Goal: Transaction & Acquisition: Purchase product/service

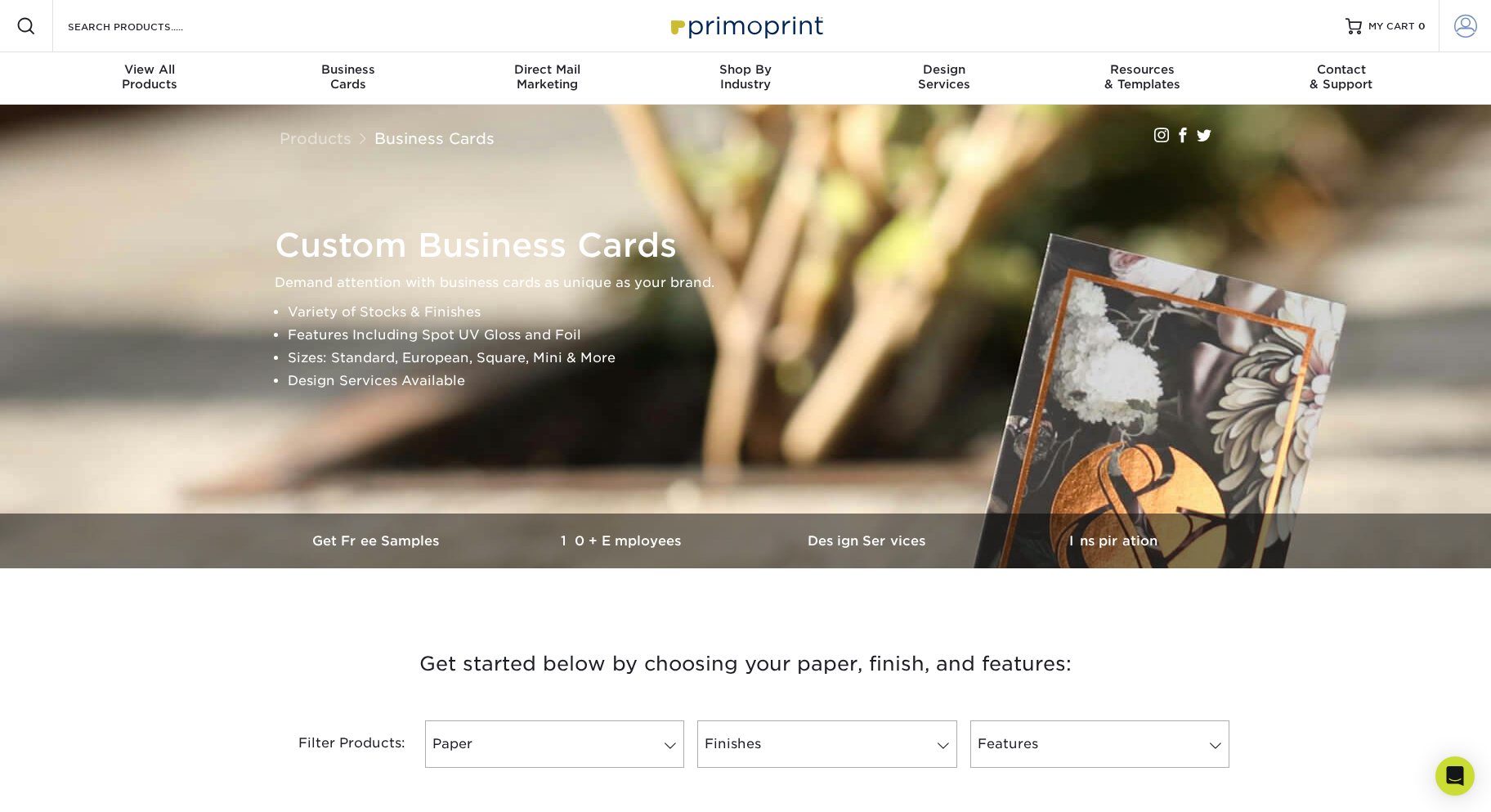
type input "stofdaphne@gmail.com"
click at [1464, 23] on span at bounding box center [1465, 26] width 23 height 23
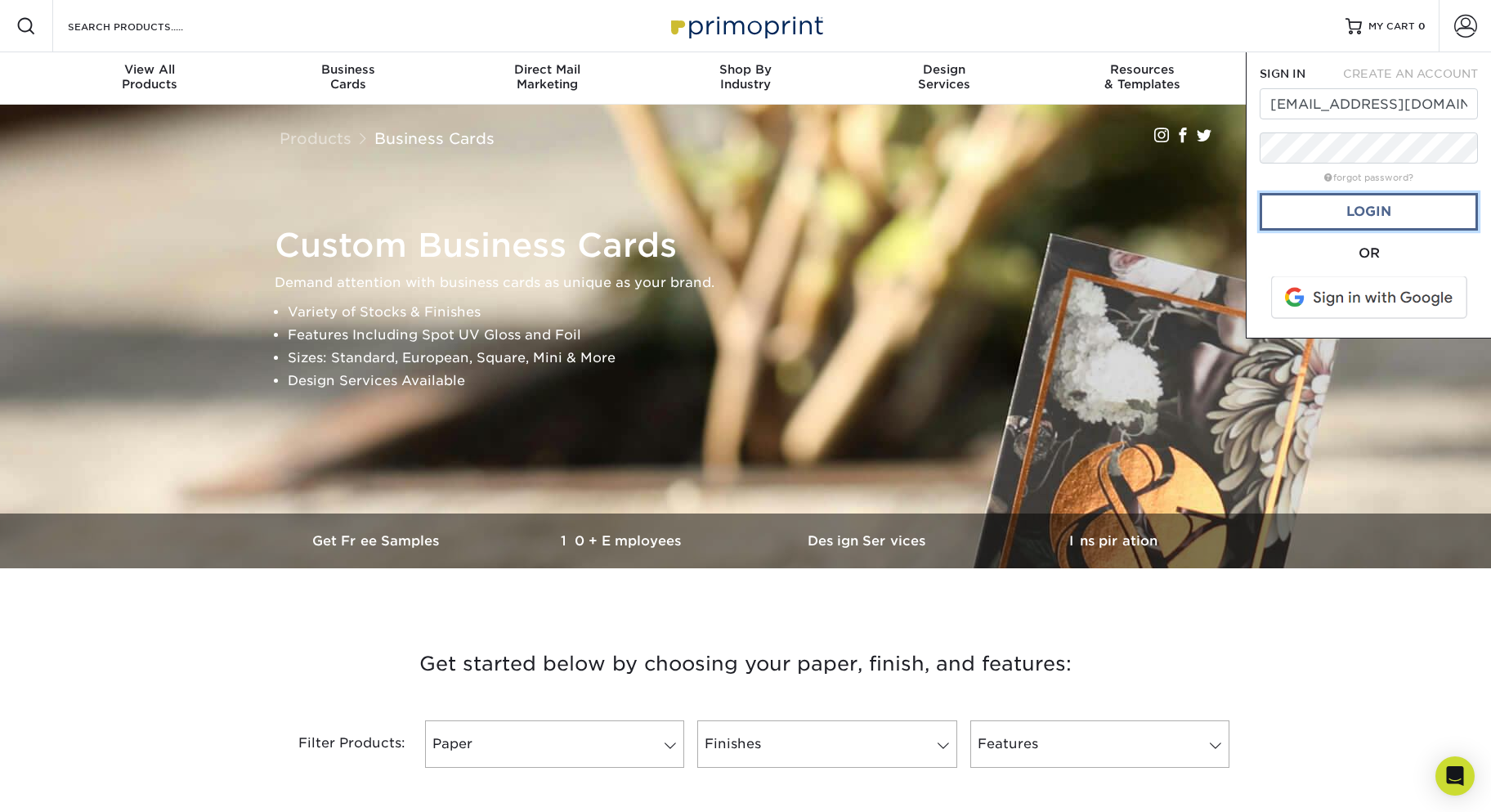
click at [1371, 213] on link "Login" at bounding box center [1368, 211] width 219 height 37
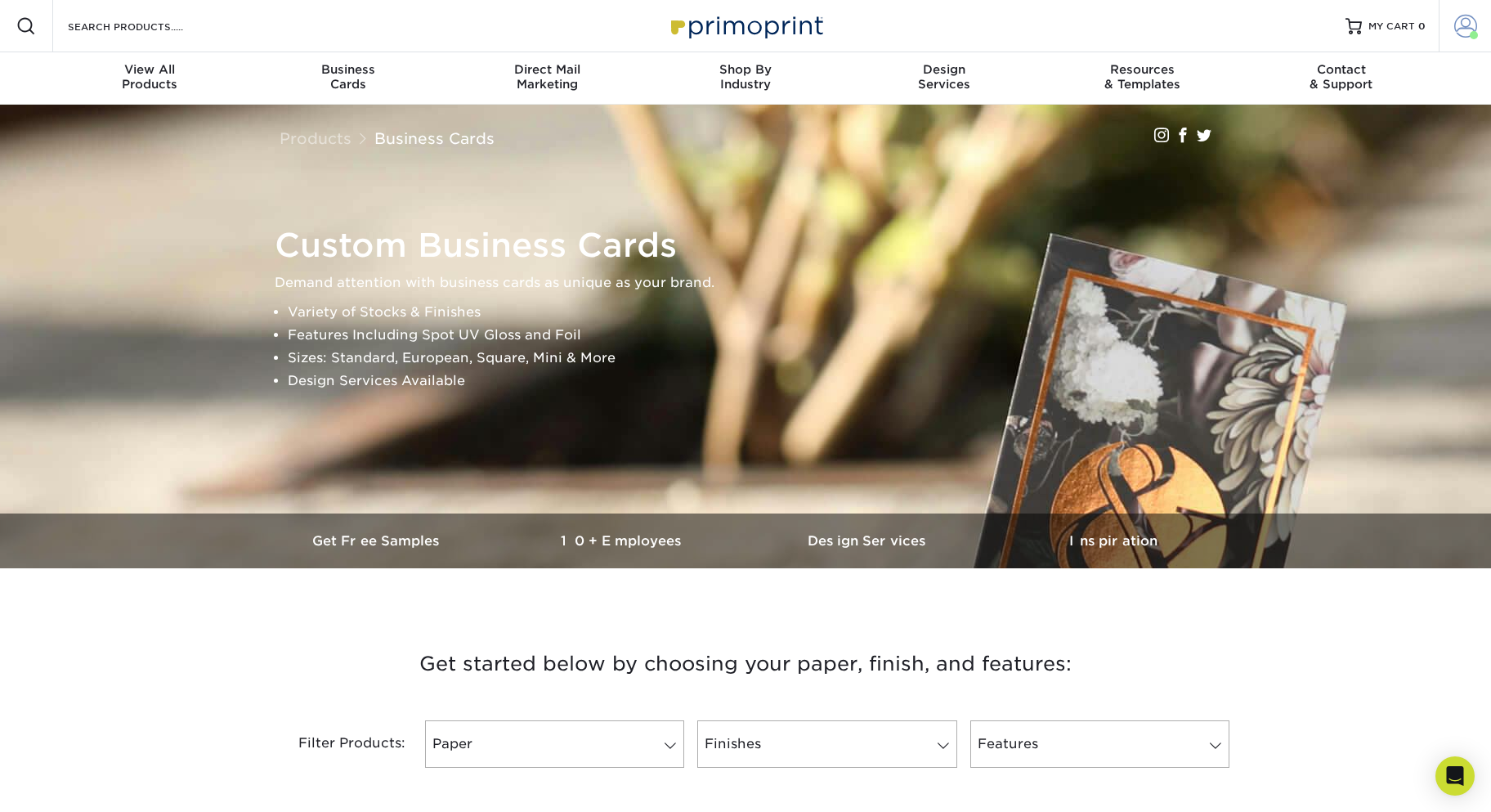
click at [1467, 28] on span at bounding box center [1465, 26] width 23 height 23
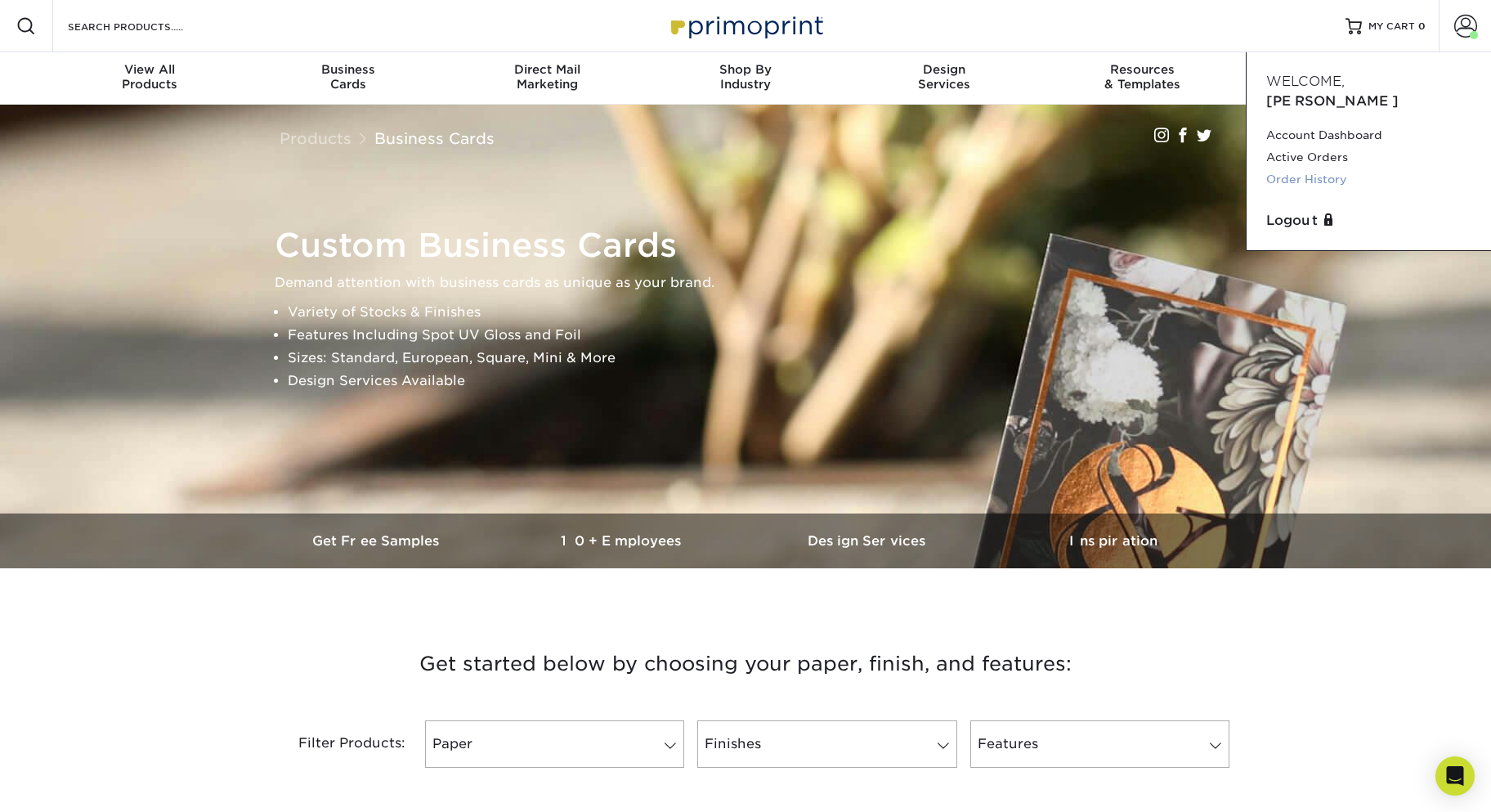
click at [1311, 168] on link "Order History" at bounding box center [1368, 180] width 206 height 22
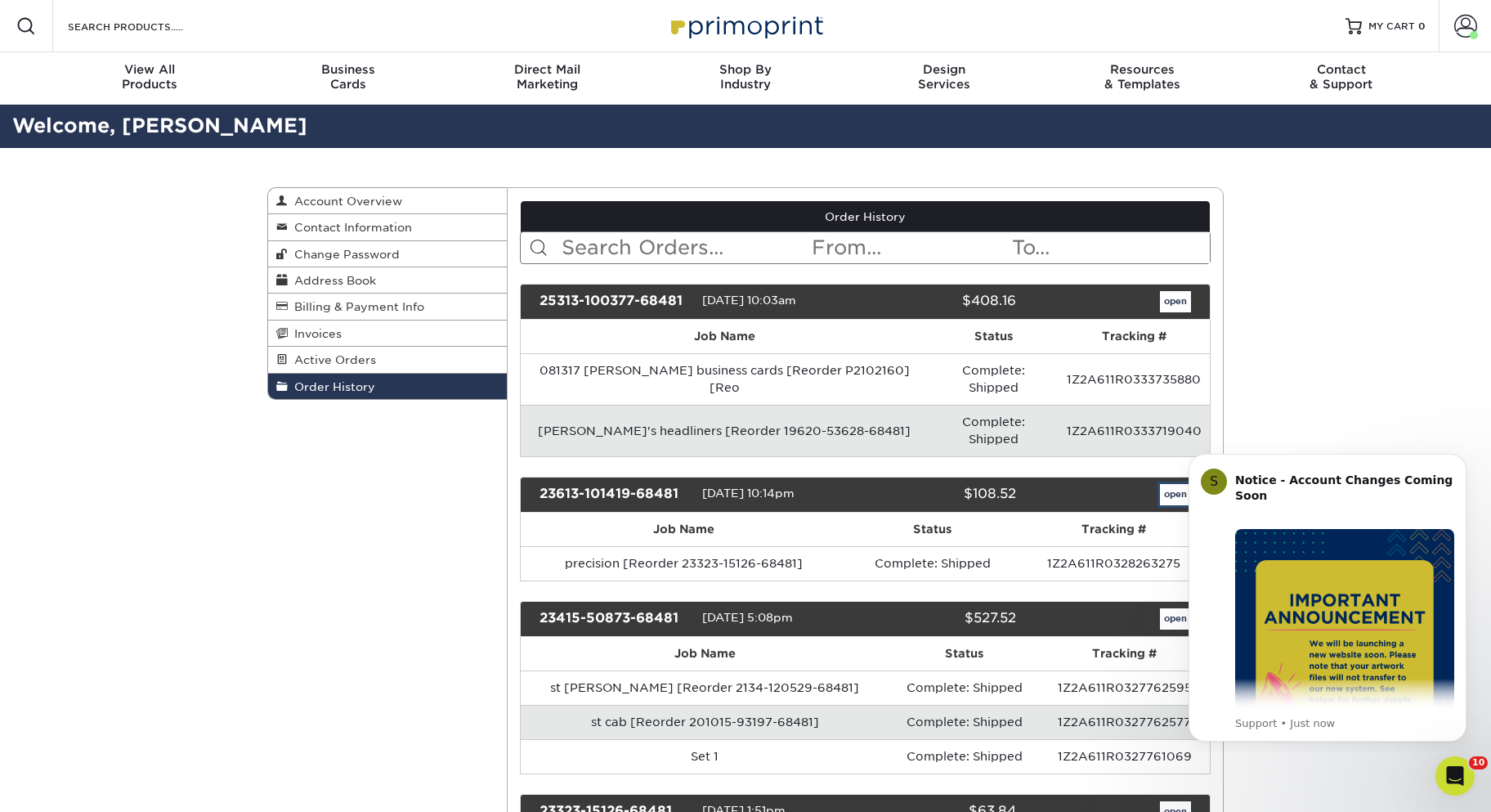
click at [1167, 484] on link "open" at bounding box center [1175, 494] width 31 height 21
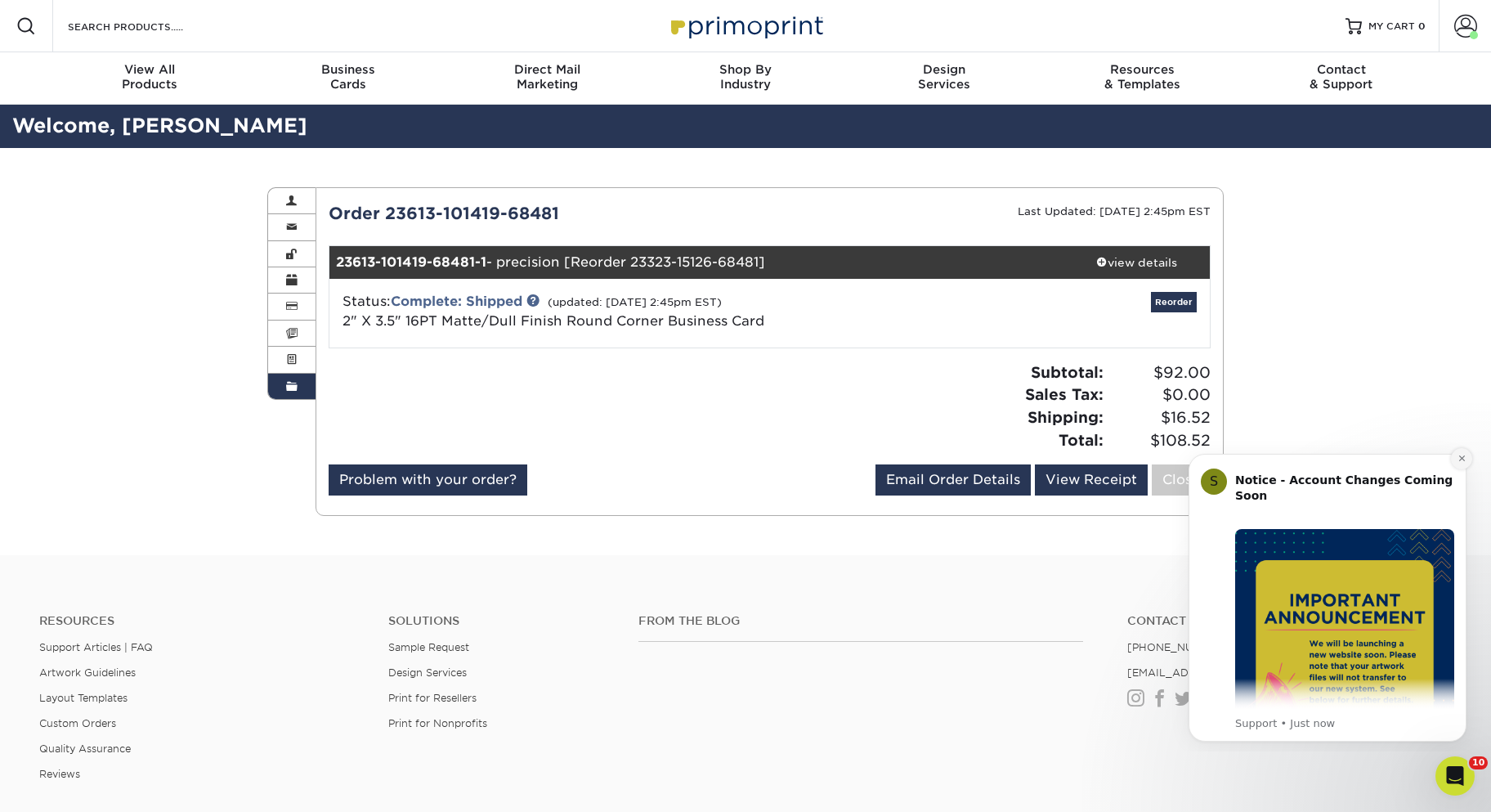
click at [1460, 453] on button "Dismiss notification" at bounding box center [1461, 459] width 21 height 21
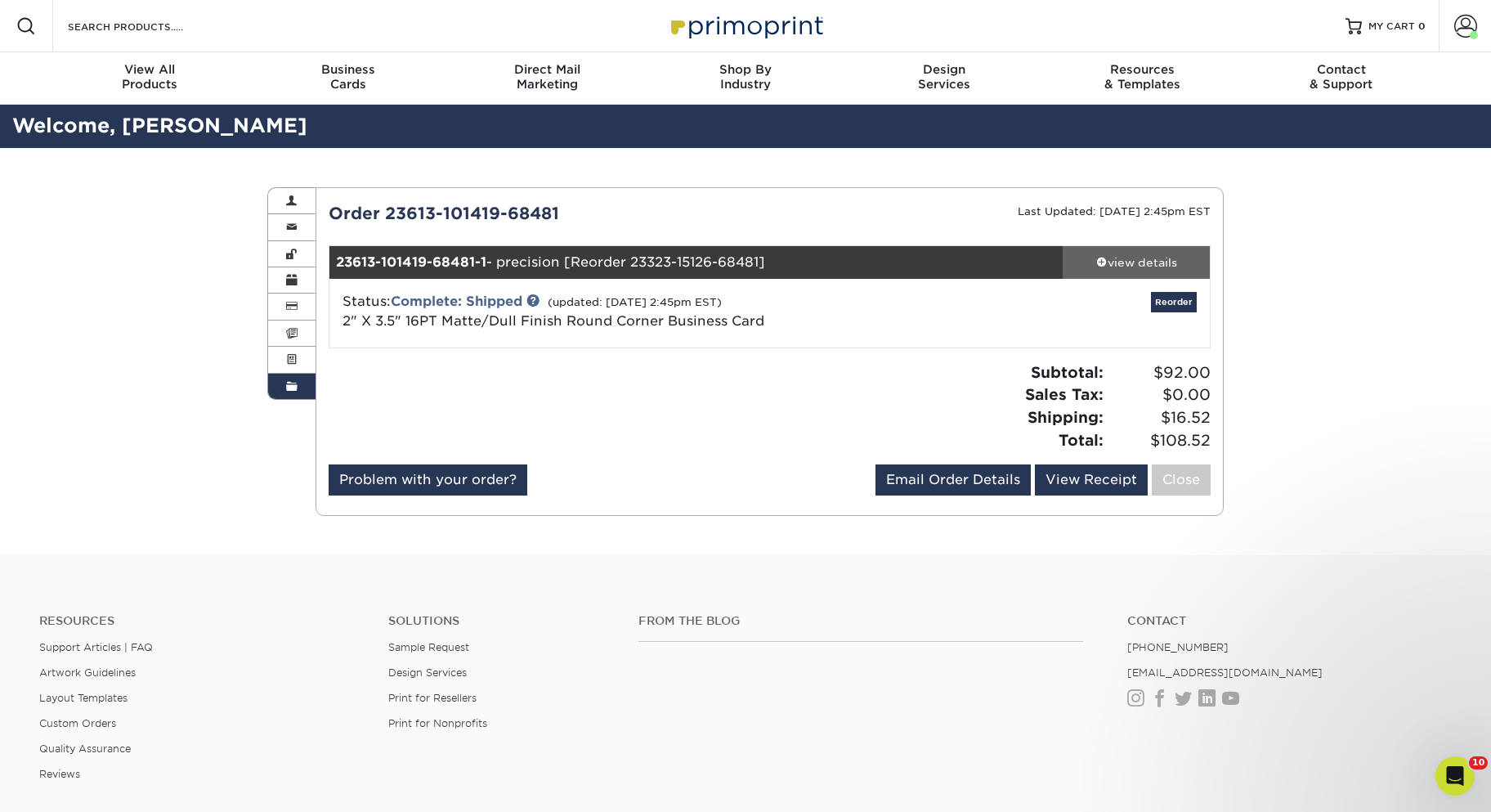
click at [1149, 263] on div "view details" at bounding box center [1136, 262] width 147 height 17
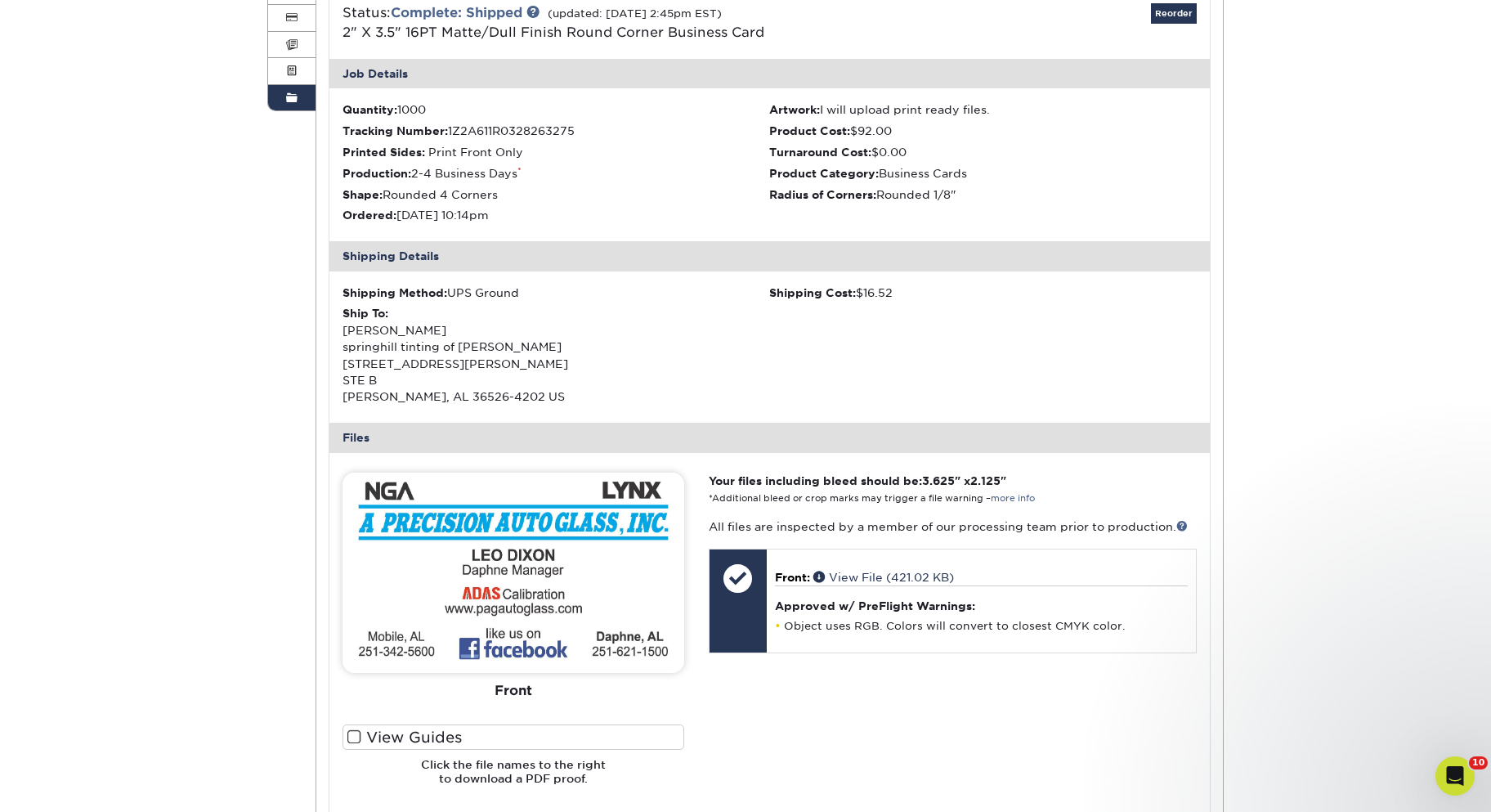
scroll to position [164, 0]
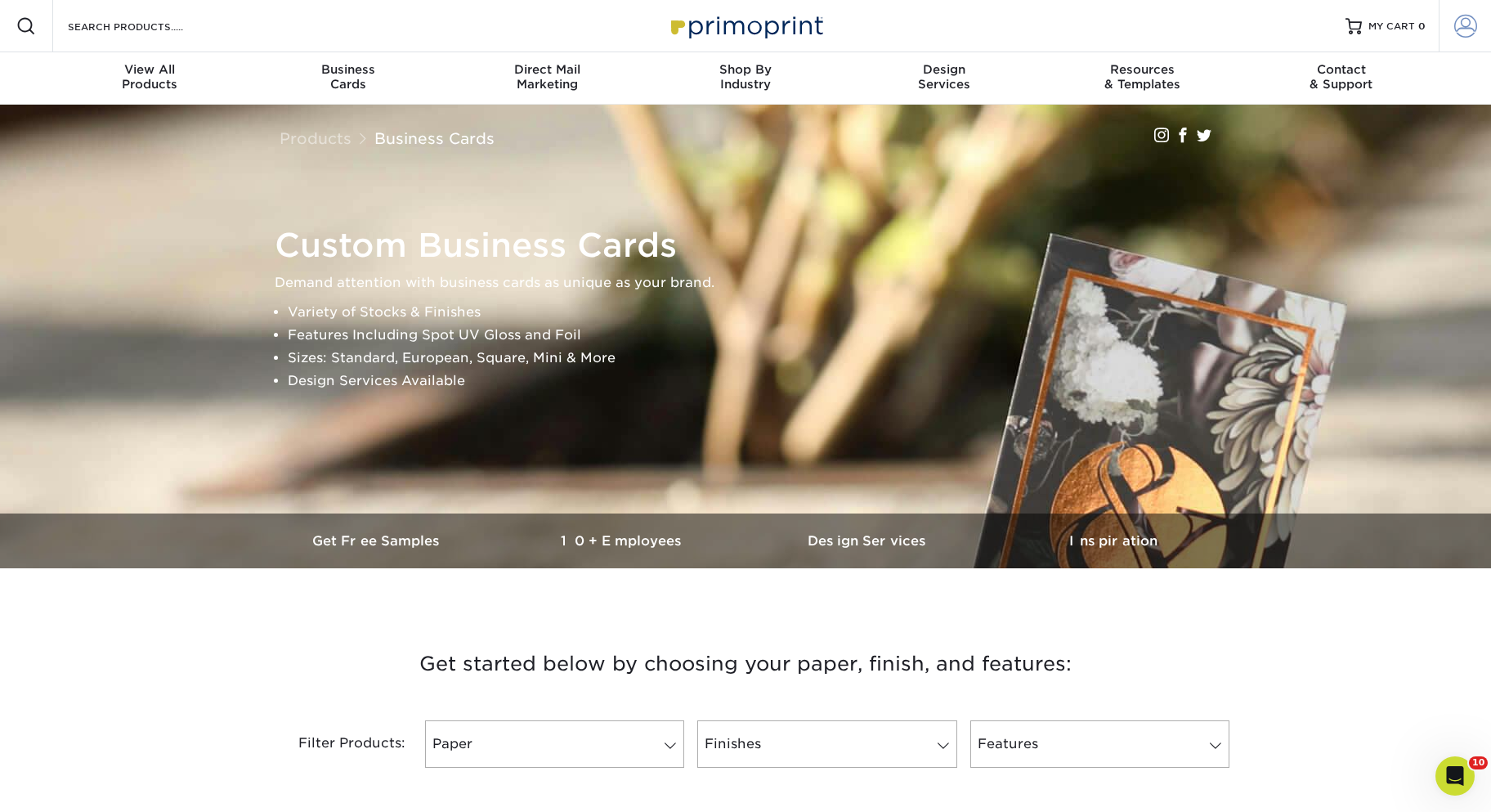
type input "[EMAIL_ADDRESS][DOMAIN_NAME]"
click at [1460, 27] on span at bounding box center [1465, 26] width 23 height 23
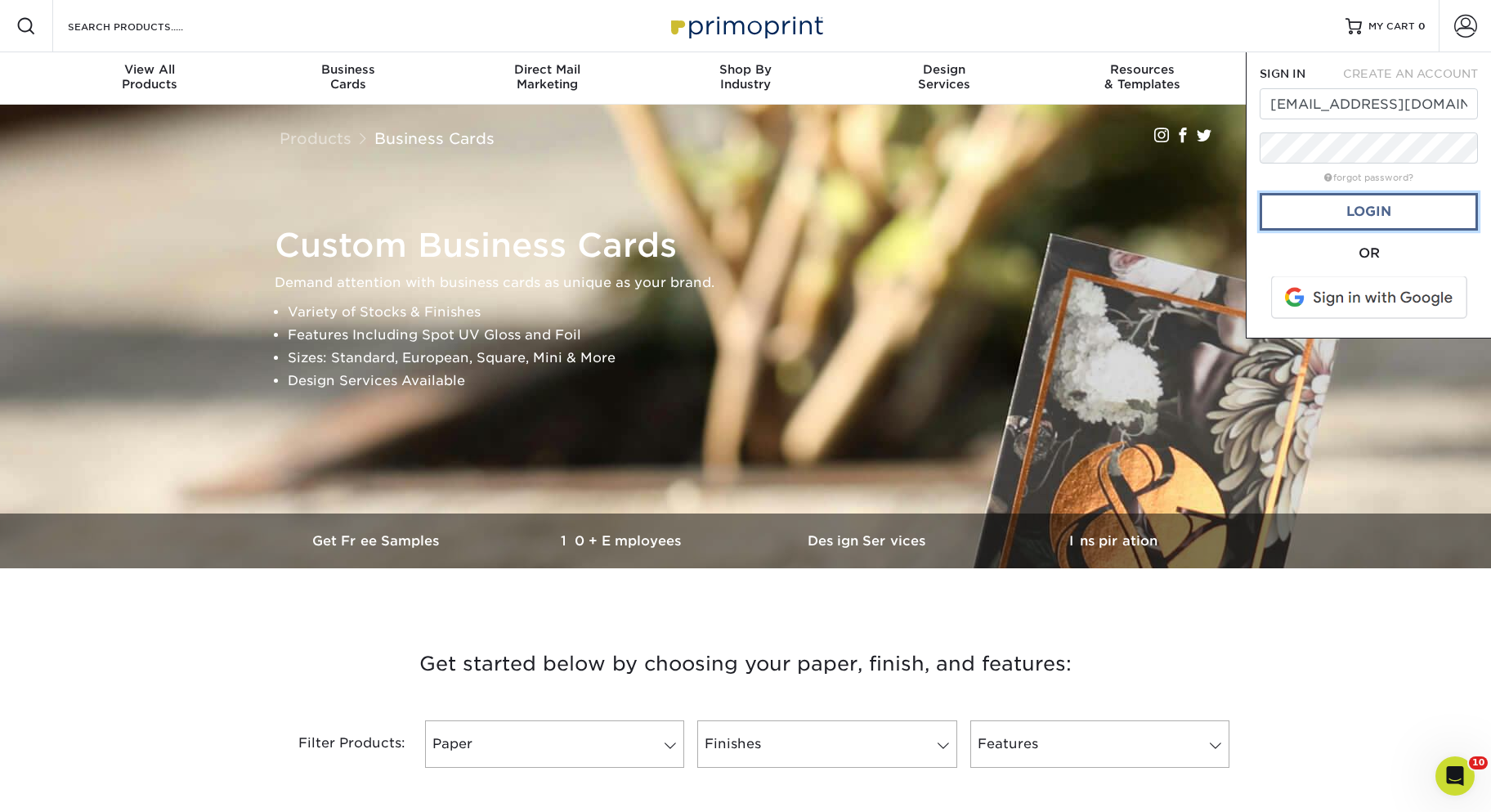
click at [1391, 212] on link "Login" at bounding box center [1368, 211] width 219 height 37
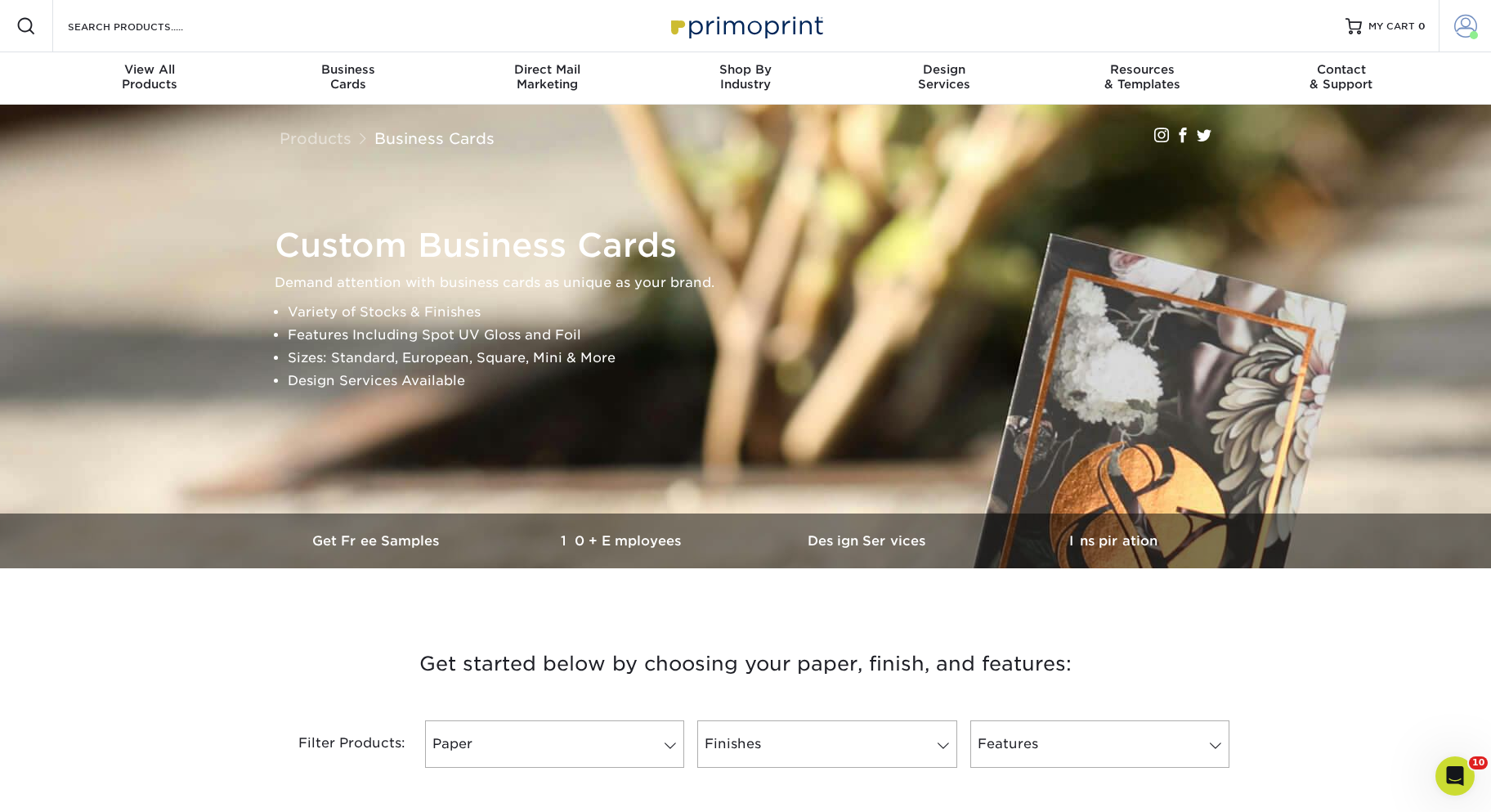
click at [1463, 32] on span at bounding box center [1465, 26] width 23 height 23
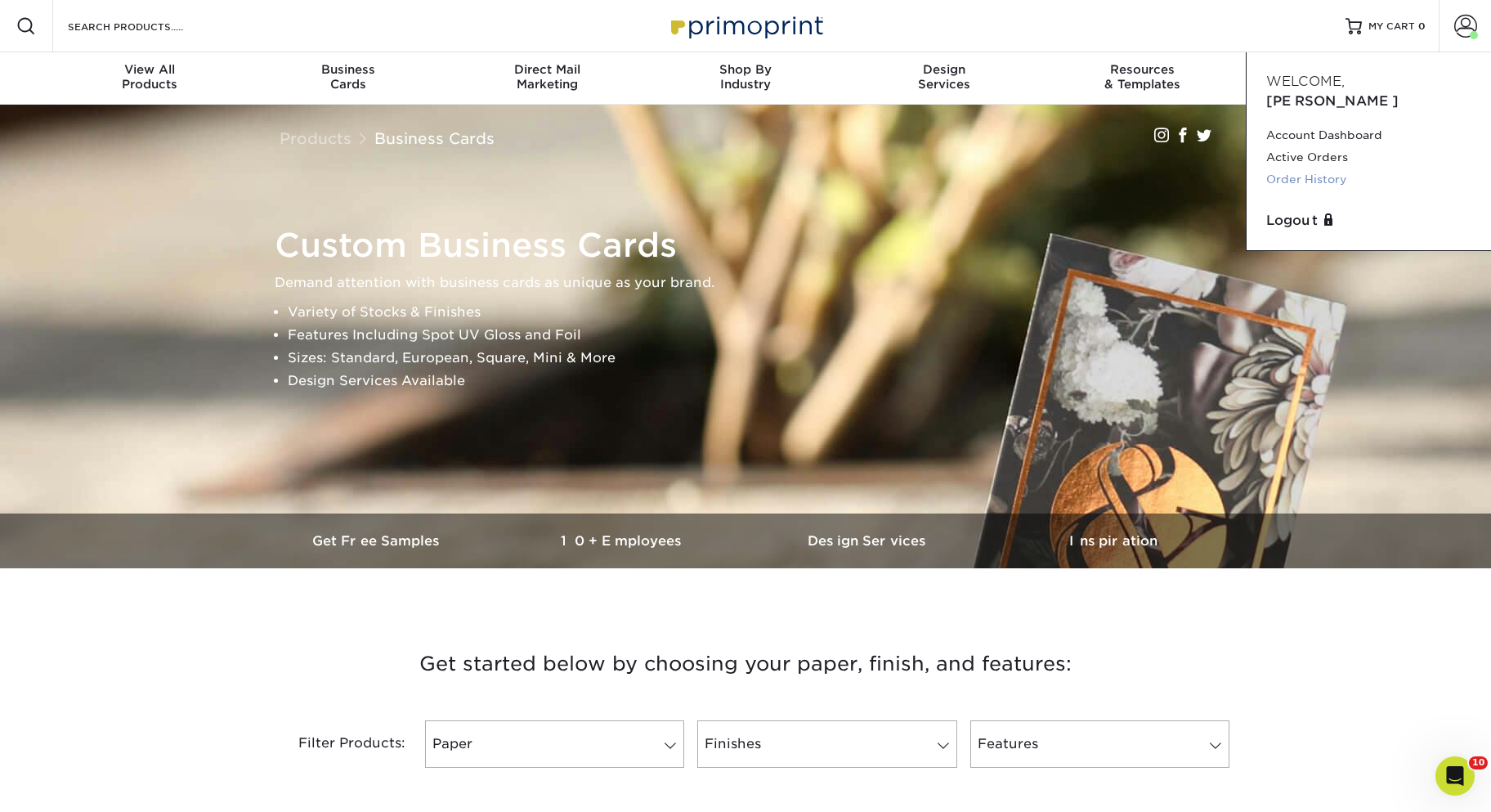
click at [1308, 168] on link "Order History" at bounding box center [1368, 180] width 206 height 22
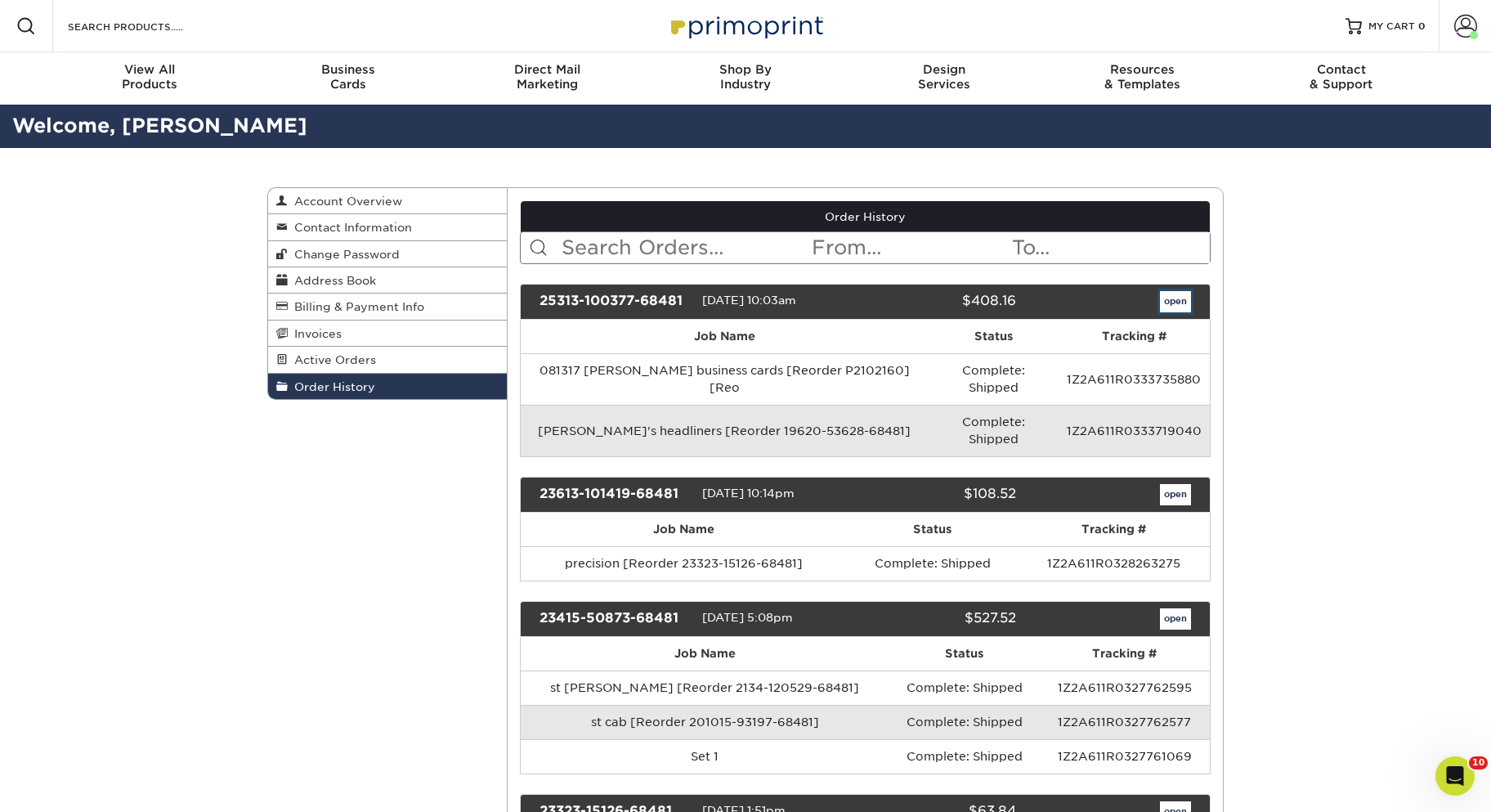
click at [1180, 304] on link "open" at bounding box center [1175, 301] width 31 height 21
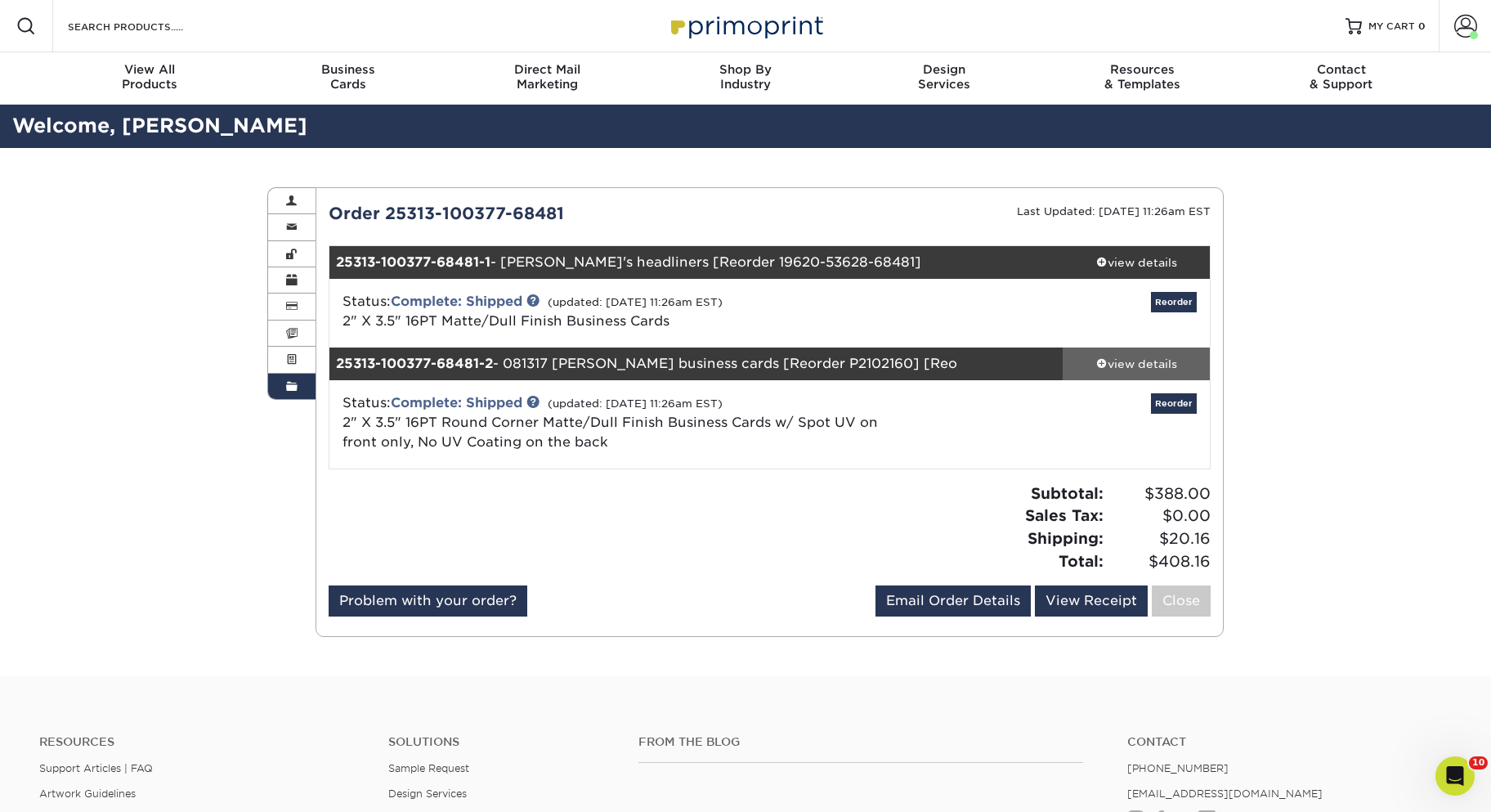
click at [1129, 367] on div "view details" at bounding box center [1136, 364] width 147 height 17
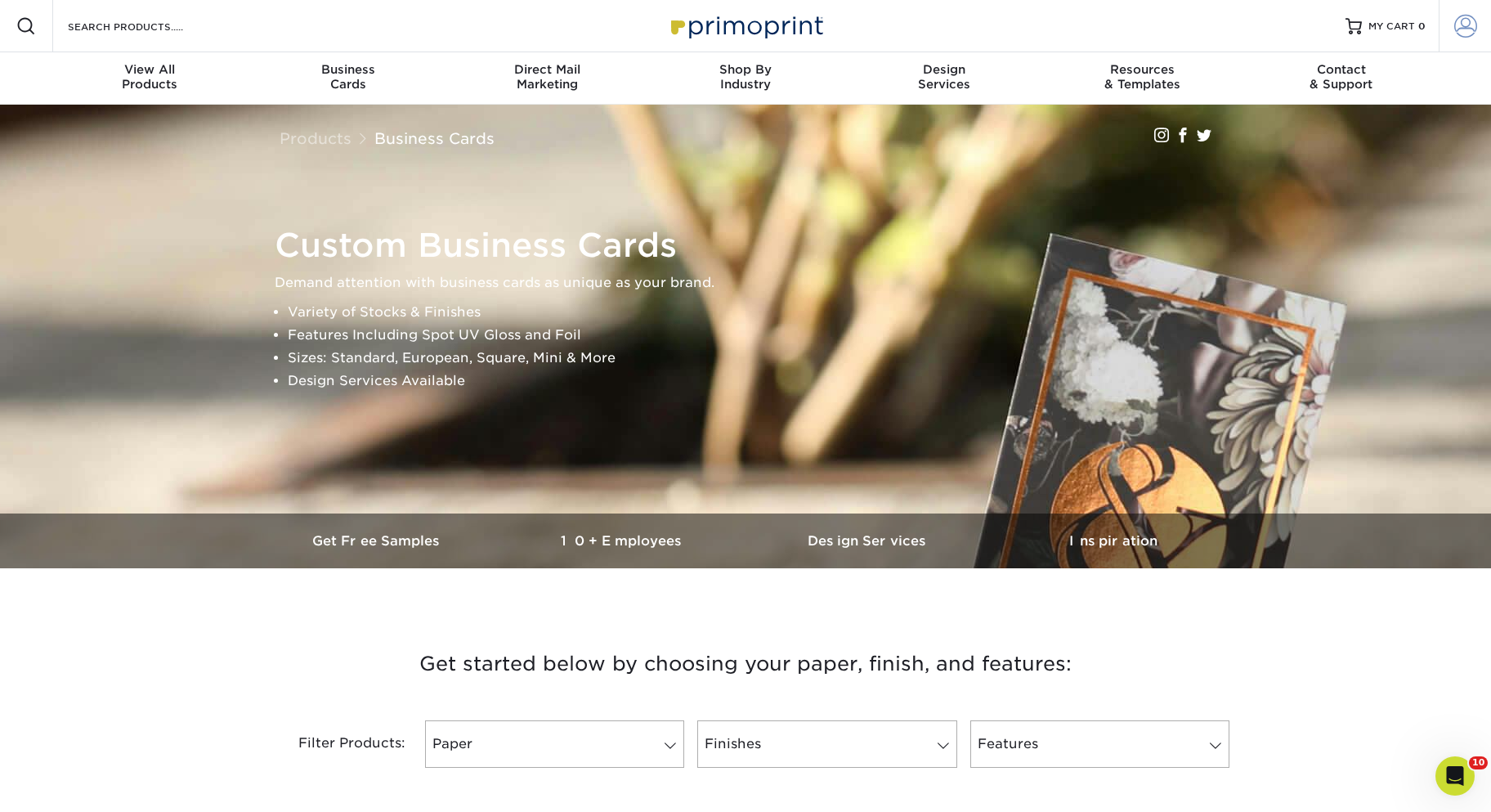
type input "[EMAIL_ADDRESS][DOMAIN_NAME]"
click at [1458, 29] on span at bounding box center [1465, 26] width 23 height 23
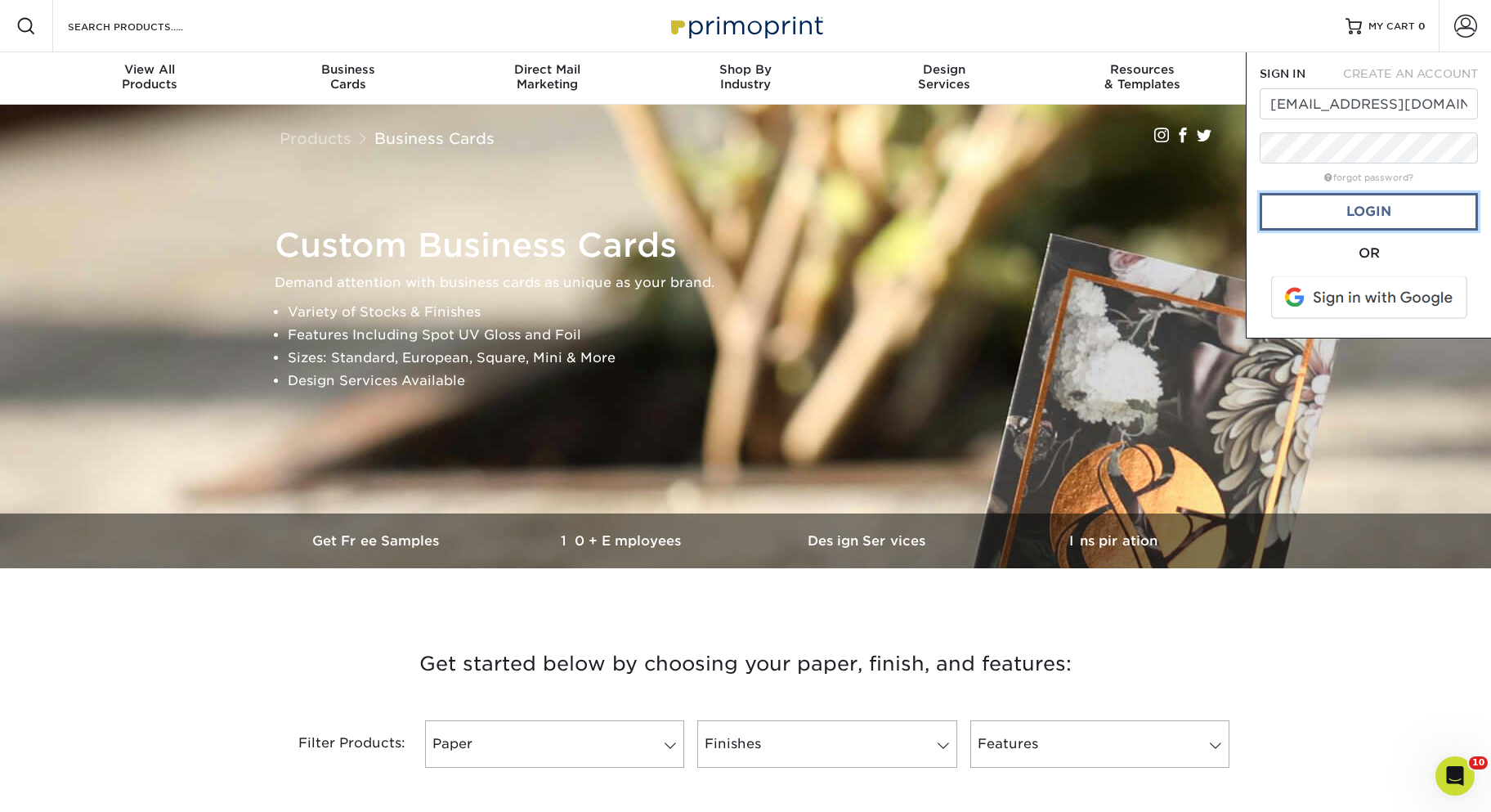
click at [1361, 209] on link "Login" at bounding box center [1368, 211] width 219 height 37
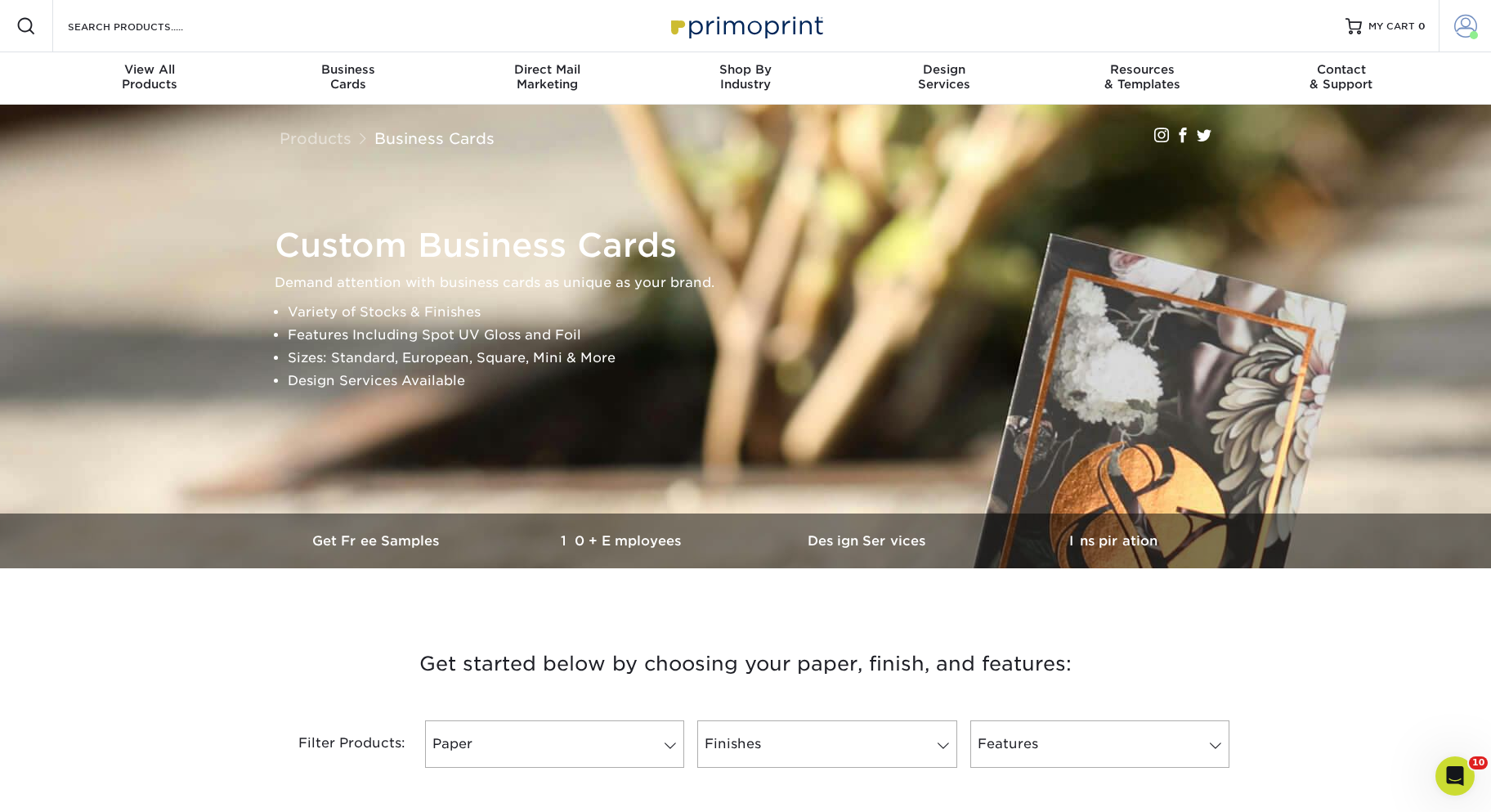
click at [1464, 26] on span at bounding box center [1465, 26] width 23 height 23
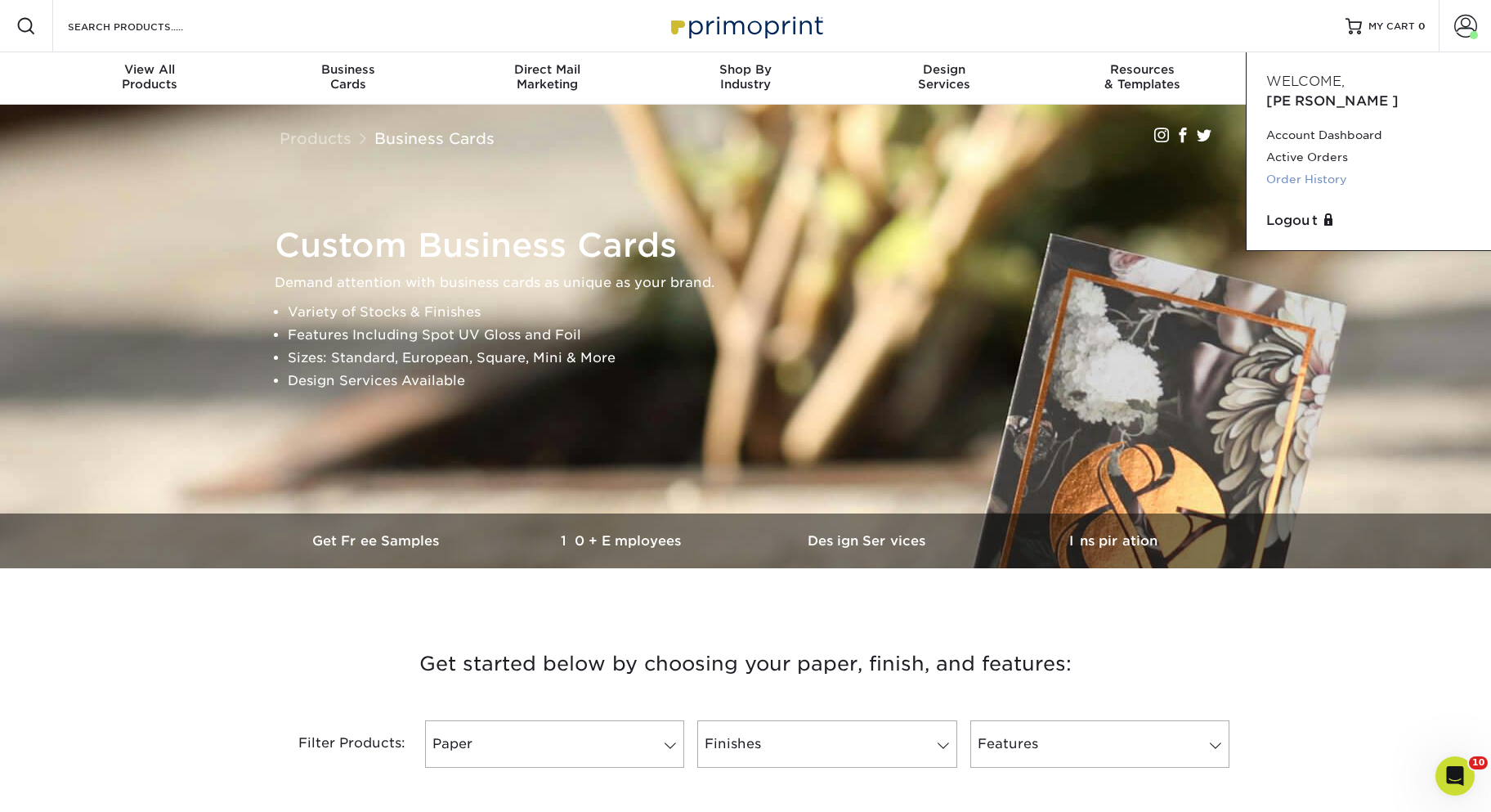
click at [1288, 168] on link "Order History" at bounding box center [1368, 180] width 206 height 22
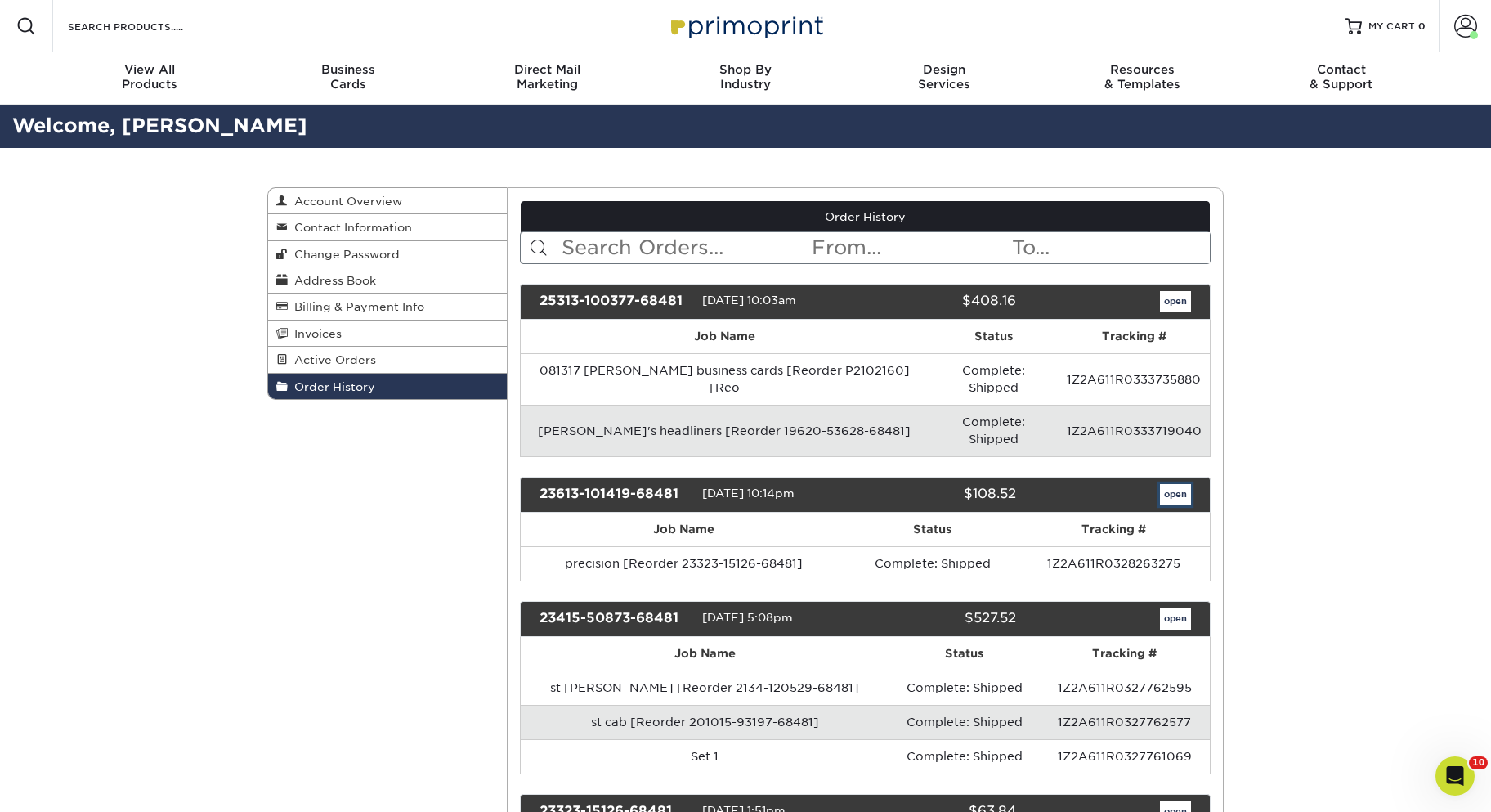
click at [1180, 484] on link "open" at bounding box center [1175, 494] width 31 height 21
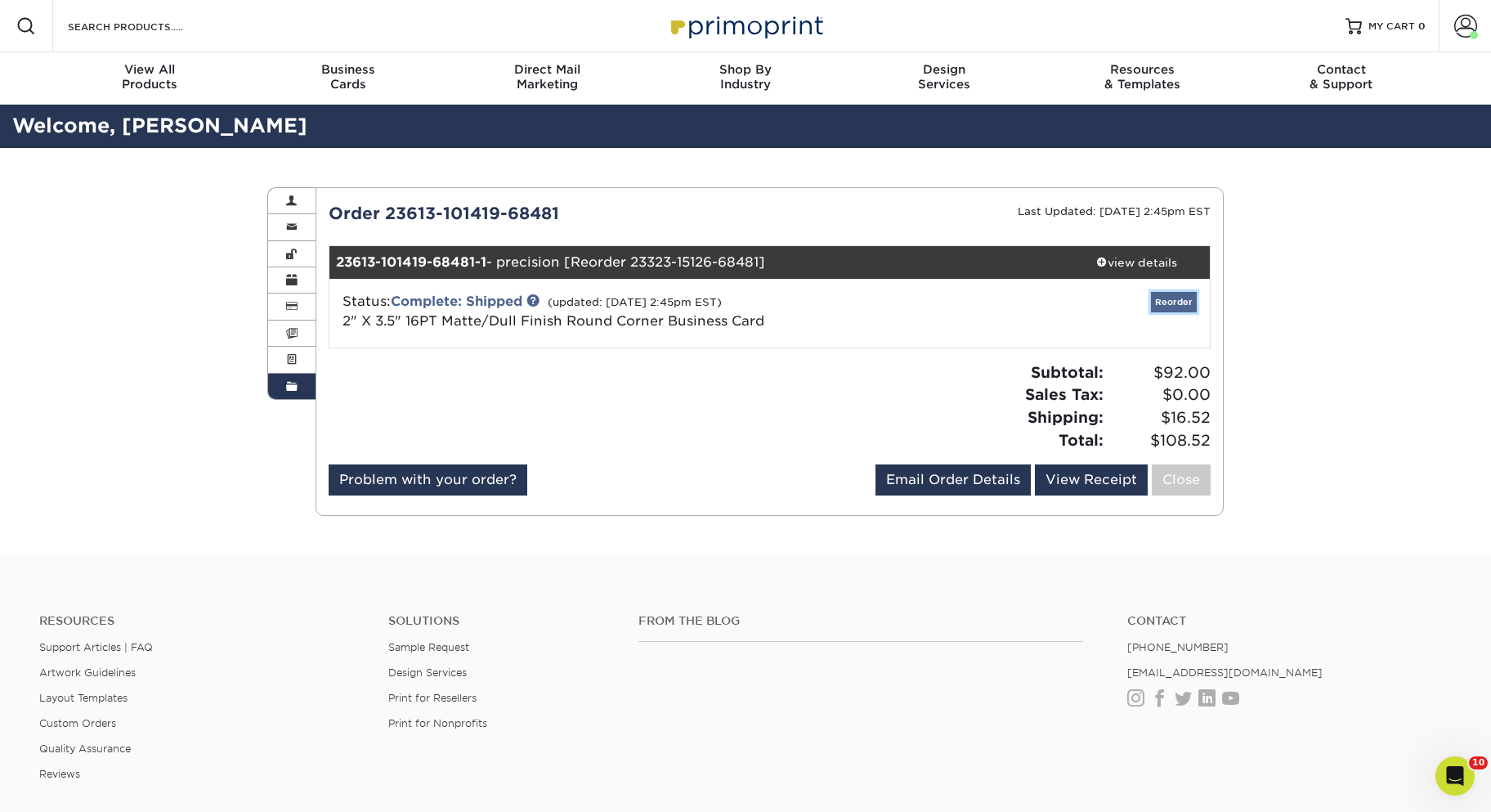
click at [1178, 303] on link "Reorder" at bounding box center [1173, 302] width 46 height 20
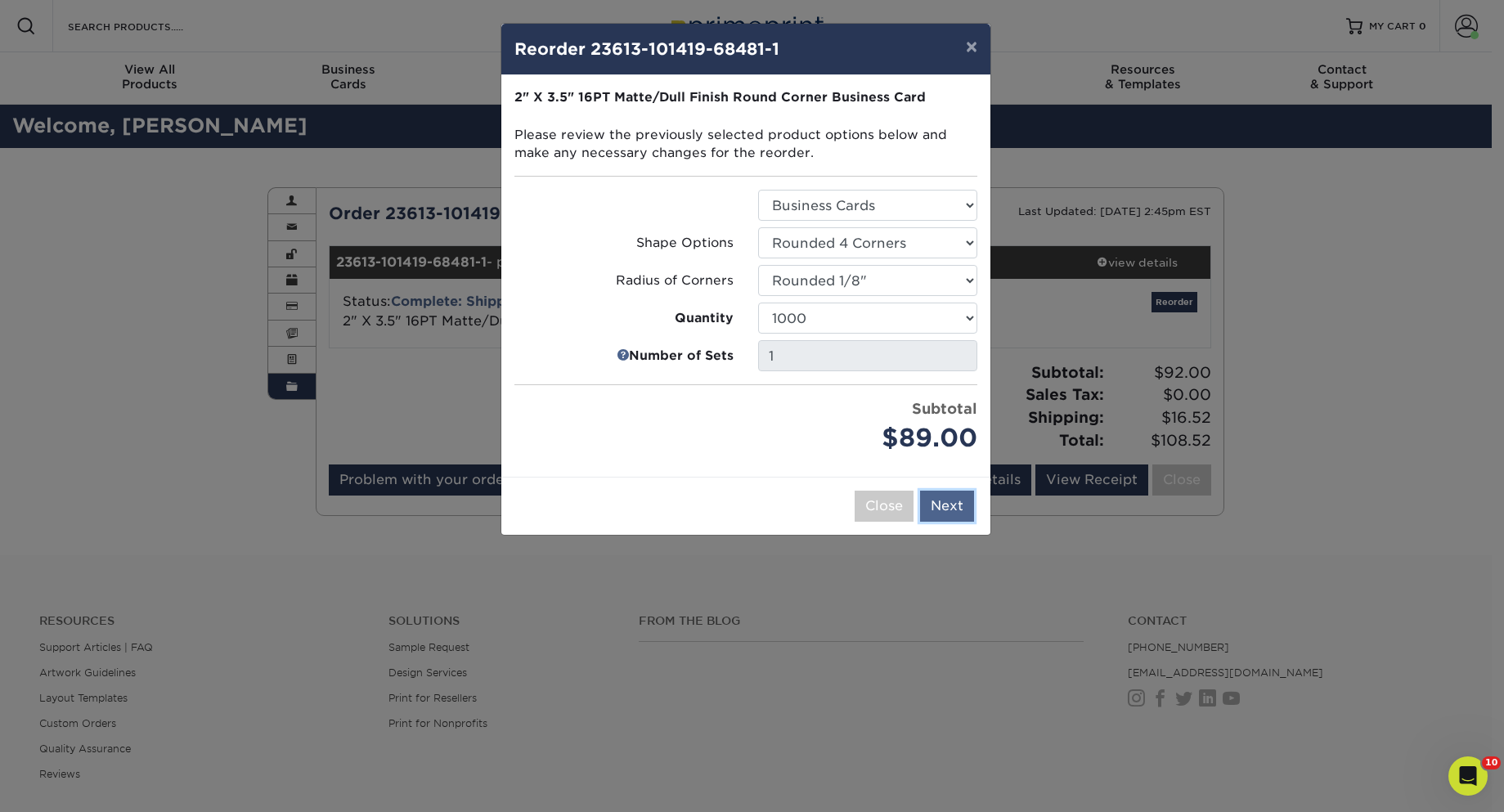
click at [946, 505] on button "Next" at bounding box center [947, 505] width 54 height 31
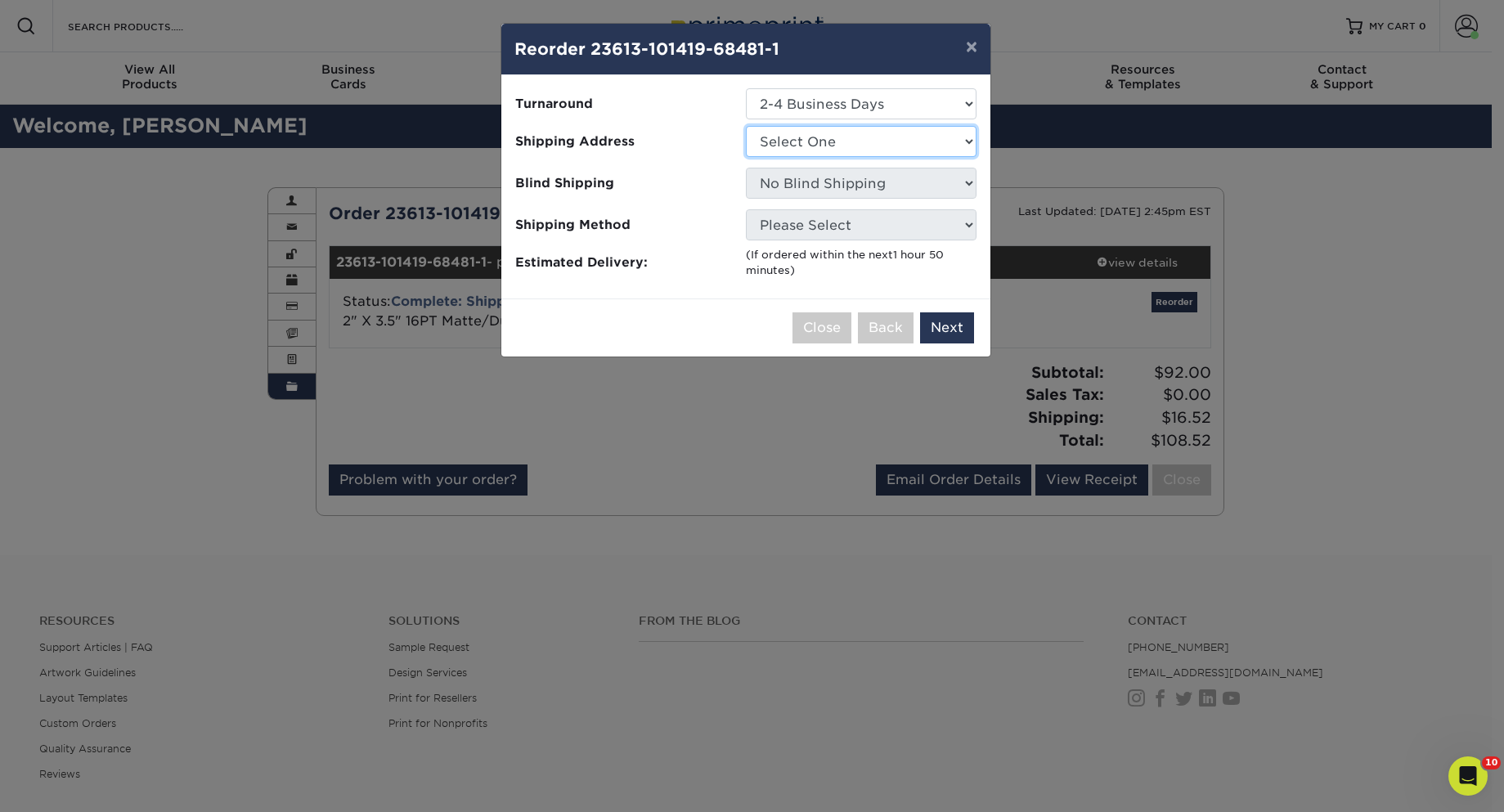
click at [968, 143] on select "Select One springhill tinting of [PERSON_NAME]" at bounding box center [861, 140] width 231 height 31
select select "34616"
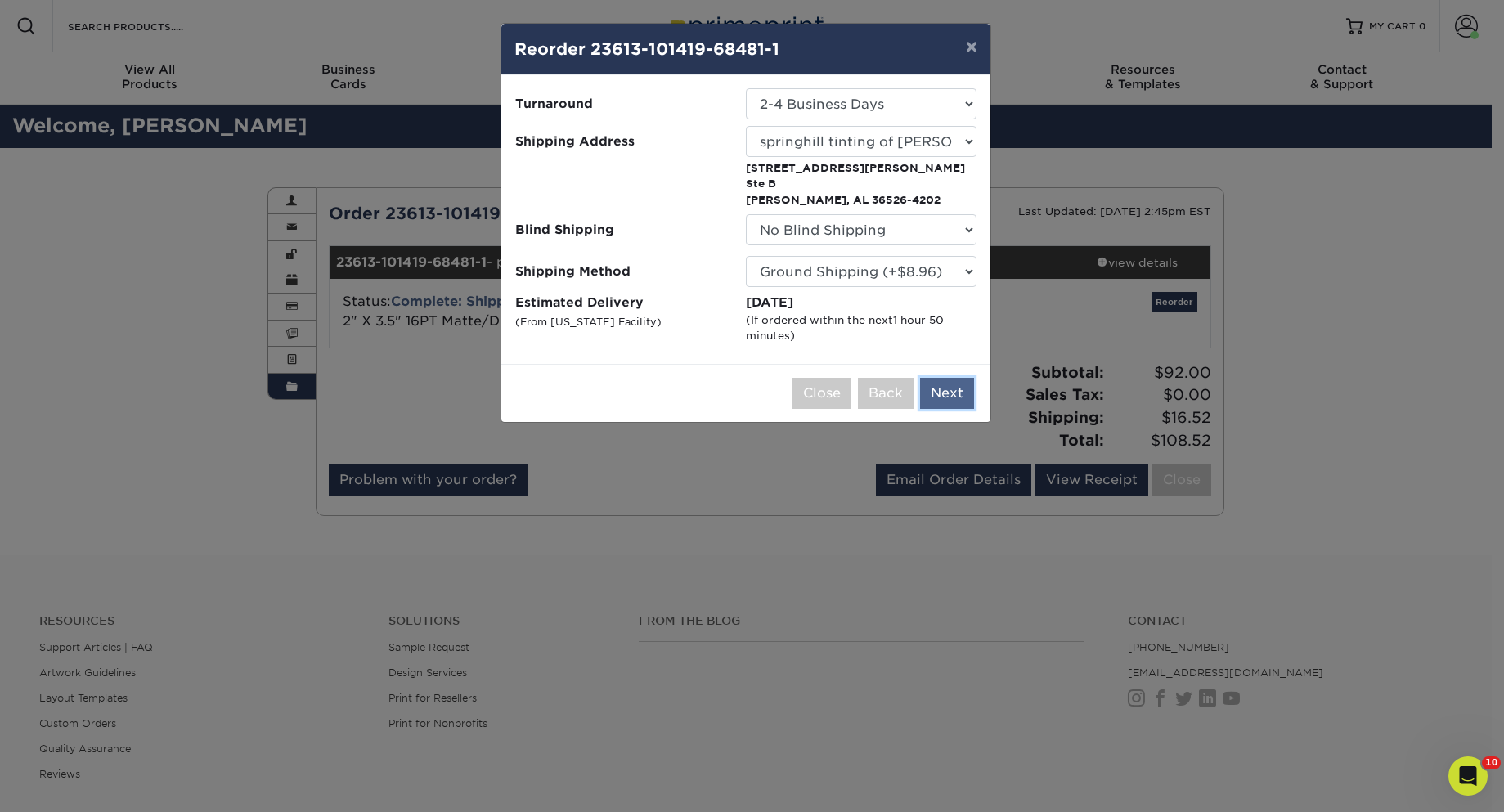
click at [953, 396] on button "Next" at bounding box center [947, 393] width 54 height 31
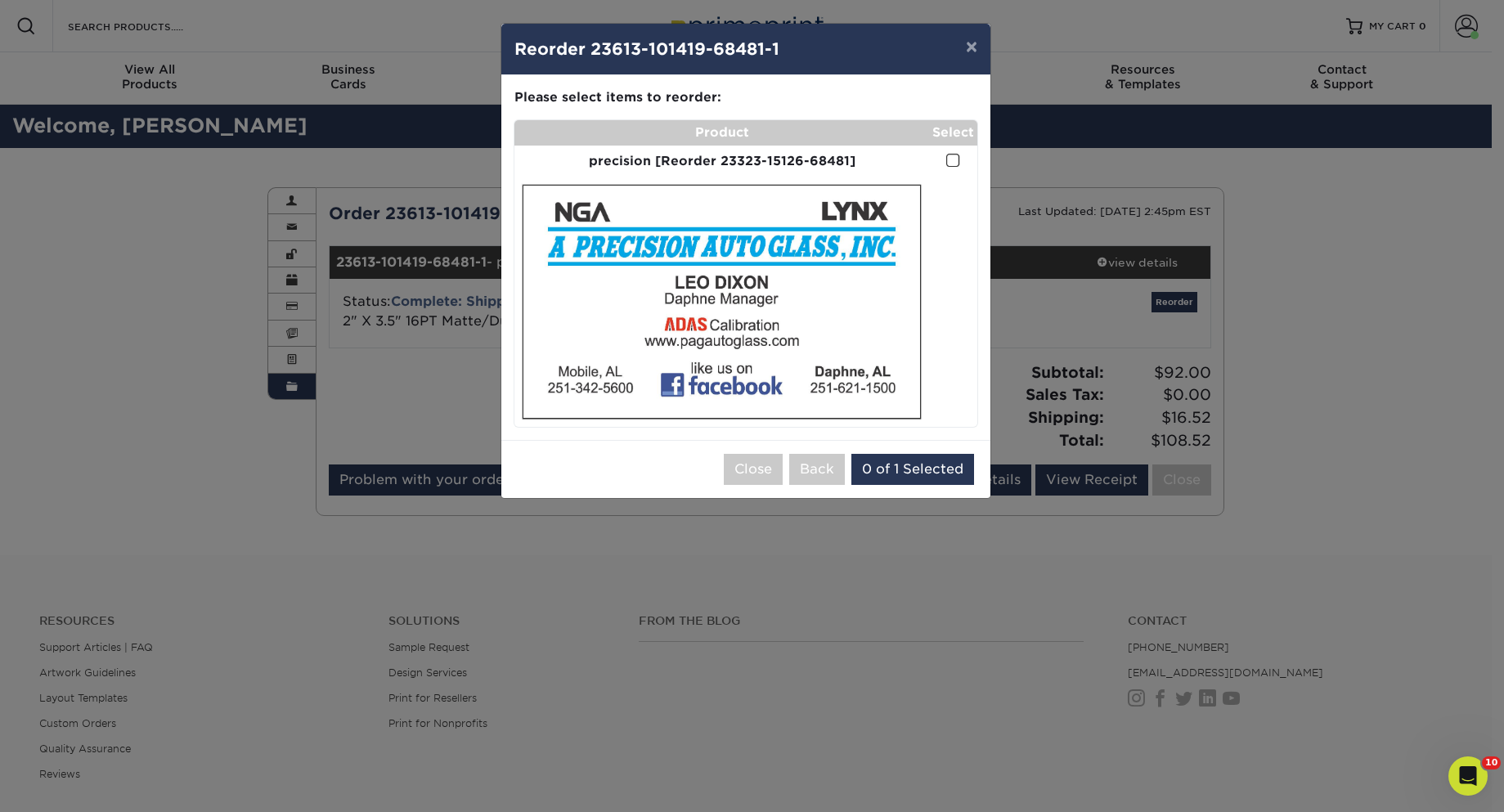
click at [955, 158] on span at bounding box center [953, 160] width 14 height 16
click at [0, 0] on input "checkbox" at bounding box center [0, 0] width 0 height 0
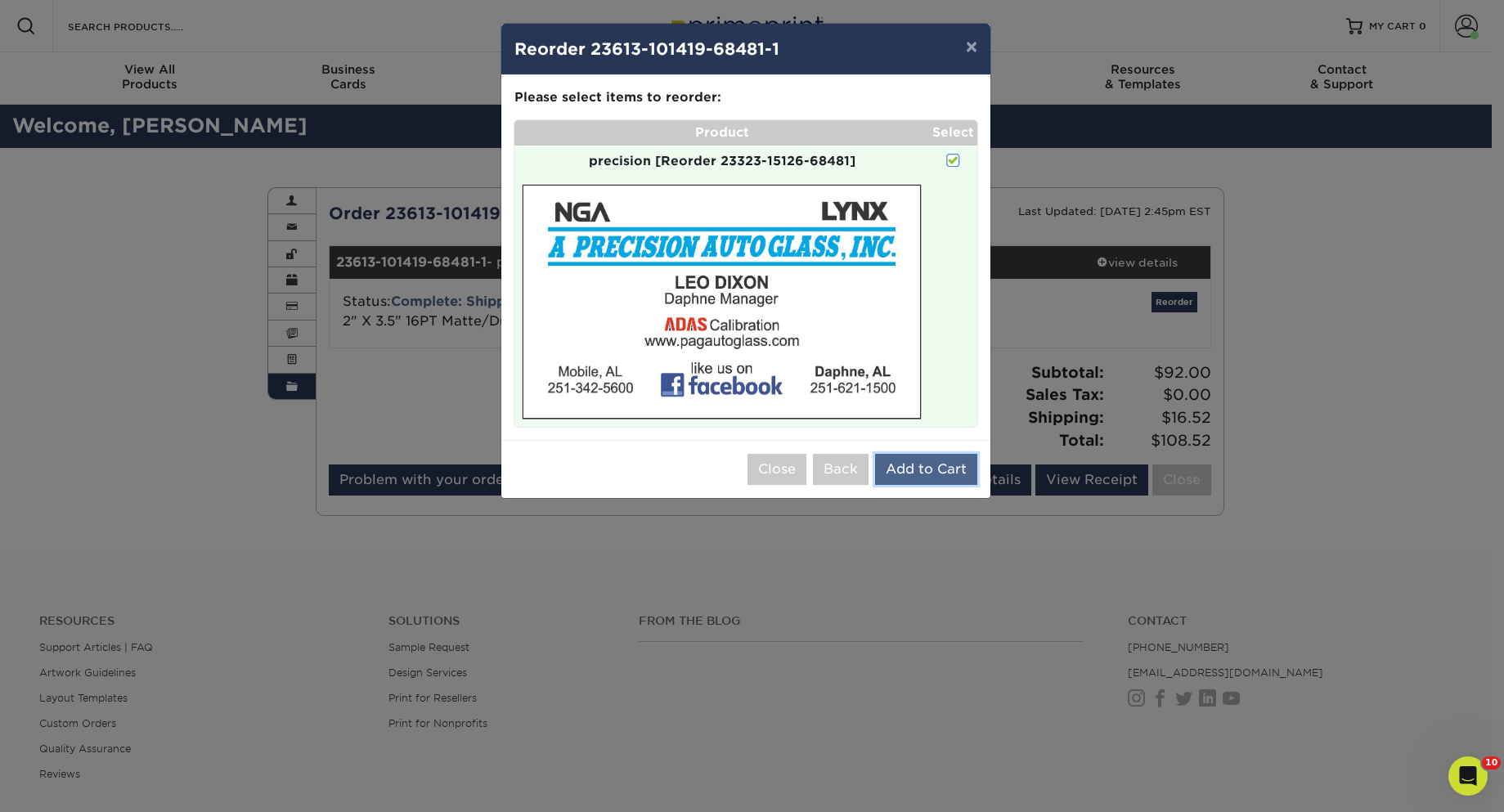
click at [931, 474] on button "Add to Cart" at bounding box center [926, 469] width 102 height 31
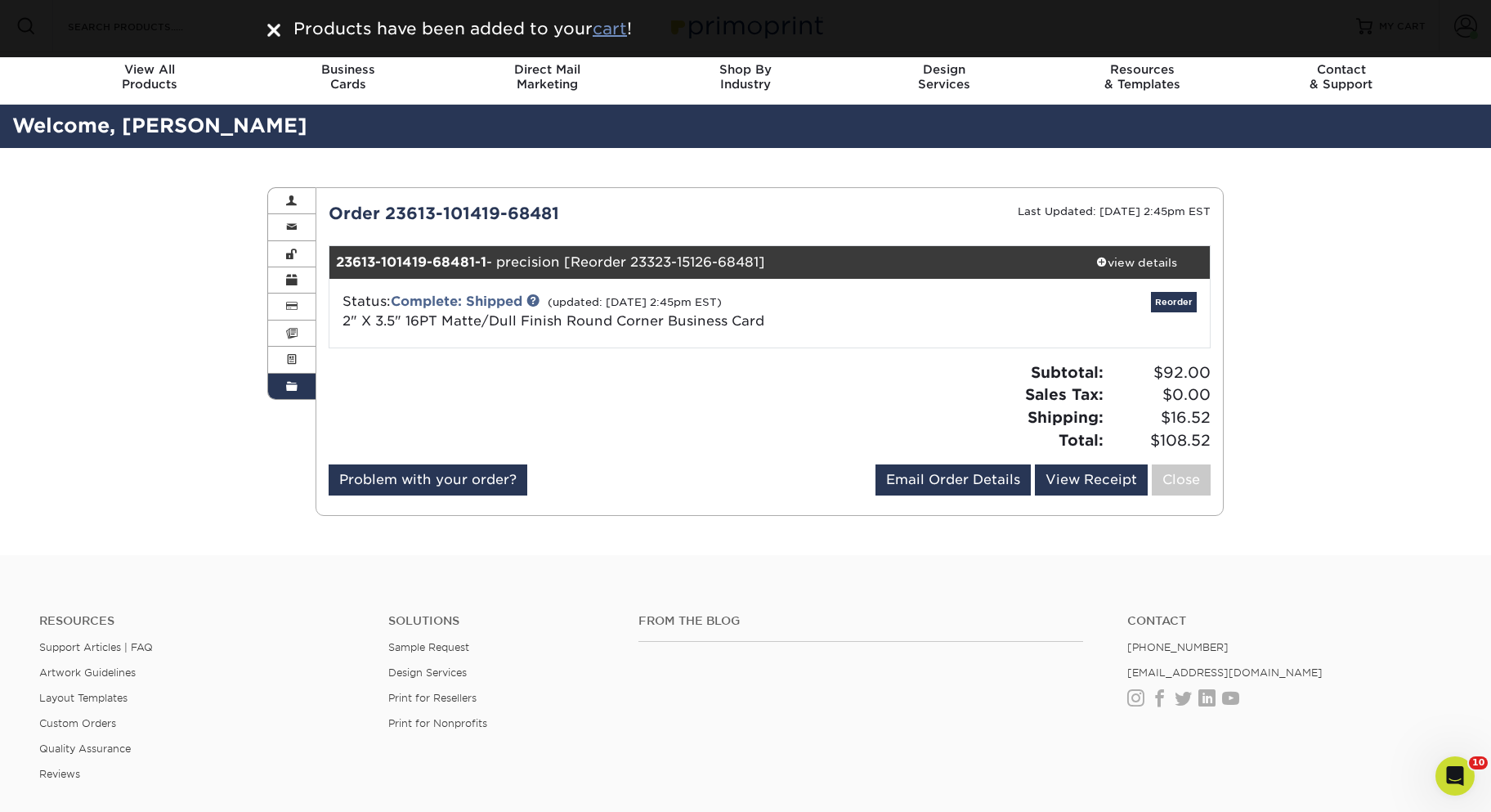
click at [617, 25] on u "cart" at bounding box center [609, 28] width 34 height 20
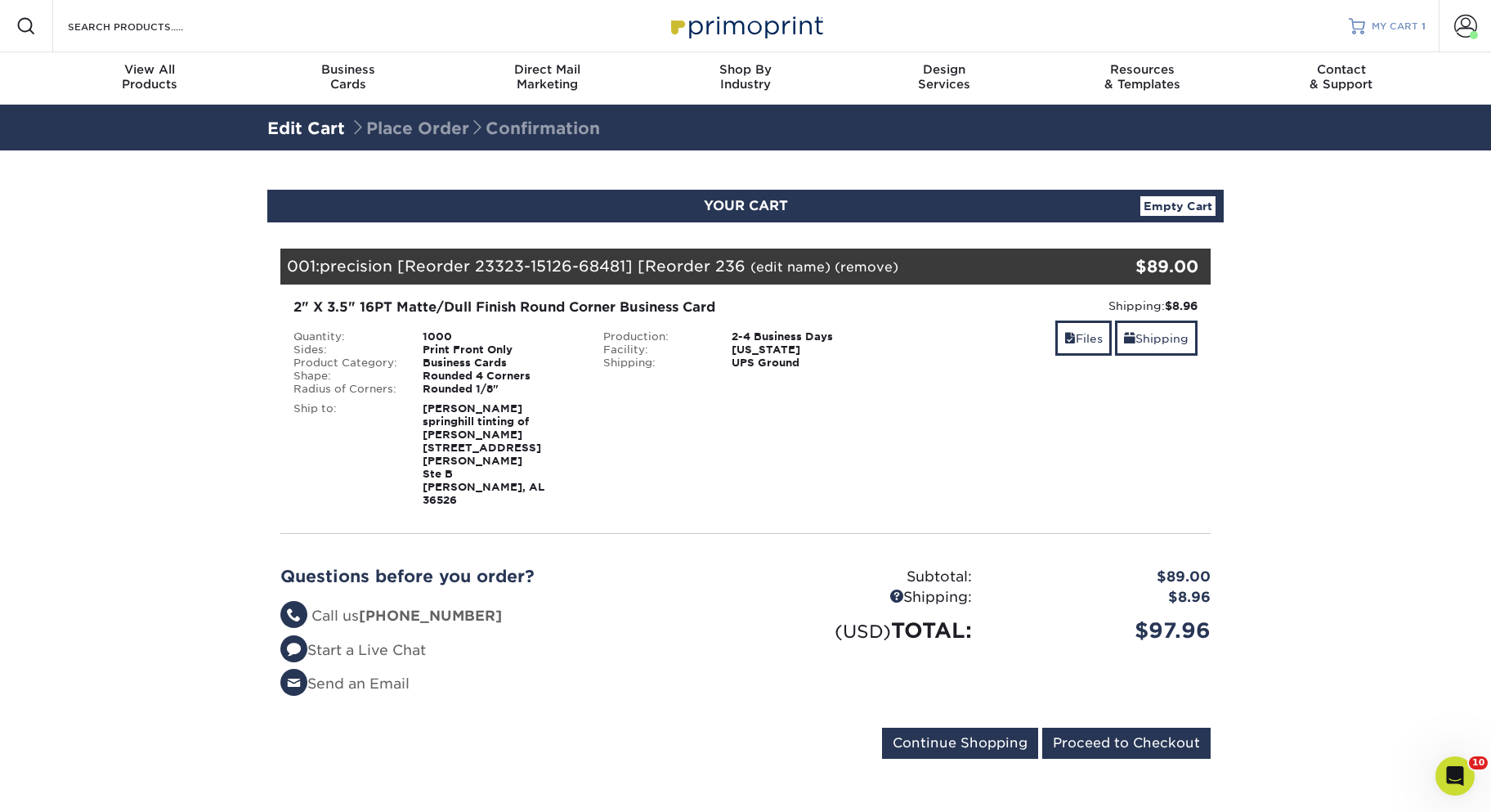
click at [1389, 22] on span "MY CART" at bounding box center [1395, 26] width 47 height 14
click at [1405, 22] on span "MY CART" at bounding box center [1395, 26] width 47 height 14
click at [1134, 727] on input "Proceed to Checkout" at bounding box center [1125, 742] width 168 height 31
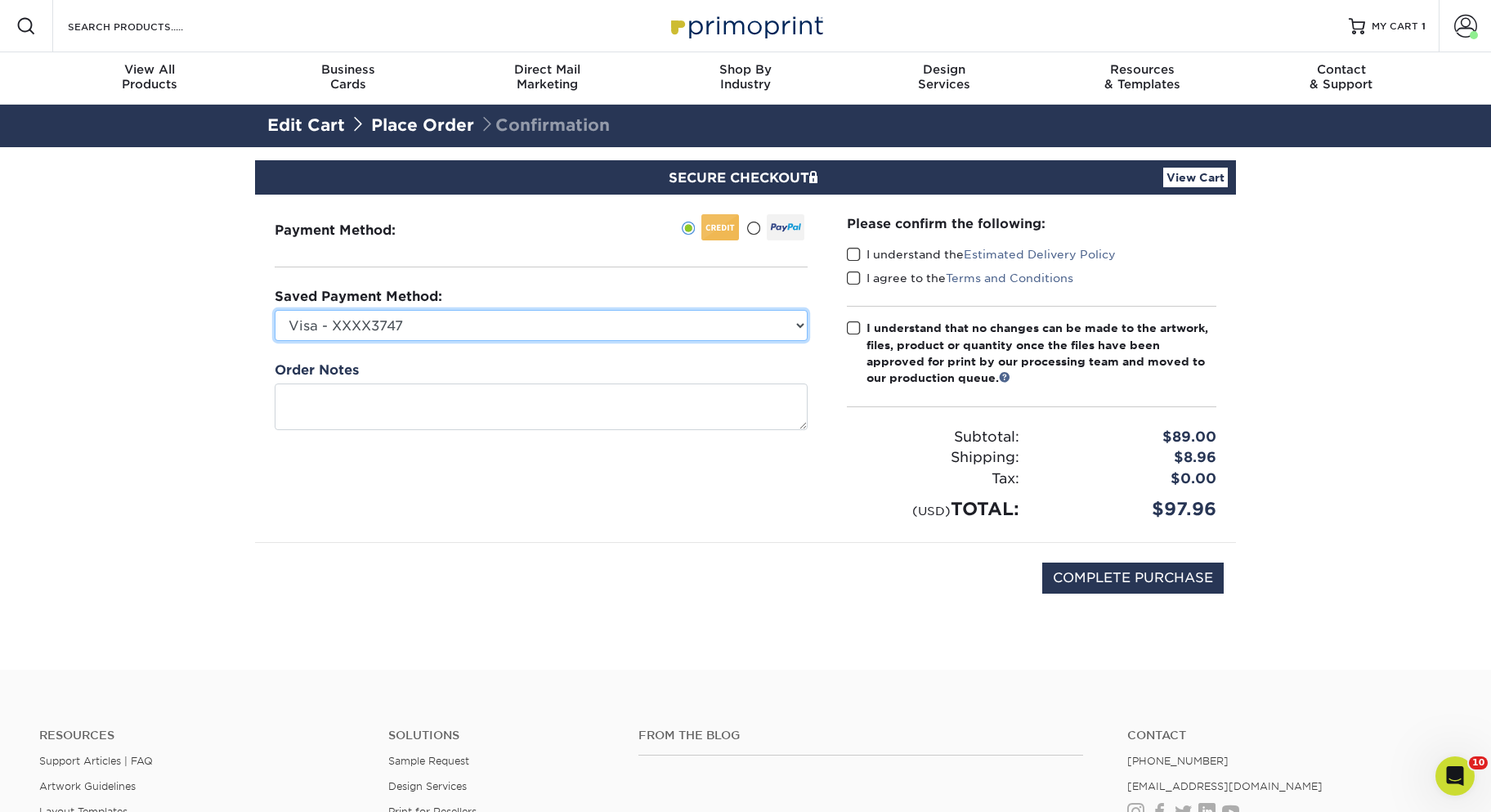
click at [799, 327] on select "Visa - XXXX3747 Visa - XXXX7154 American Express - XXXX1004 American Express - …" at bounding box center [540, 325] width 533 height 31
select select "73261"
click at [274, 310] on select "Visa - XXXX3747 Visa - XXXX7154 American Express - XXXX1004 American Express - …" at bounding box center [540, 325] width 533 height 31
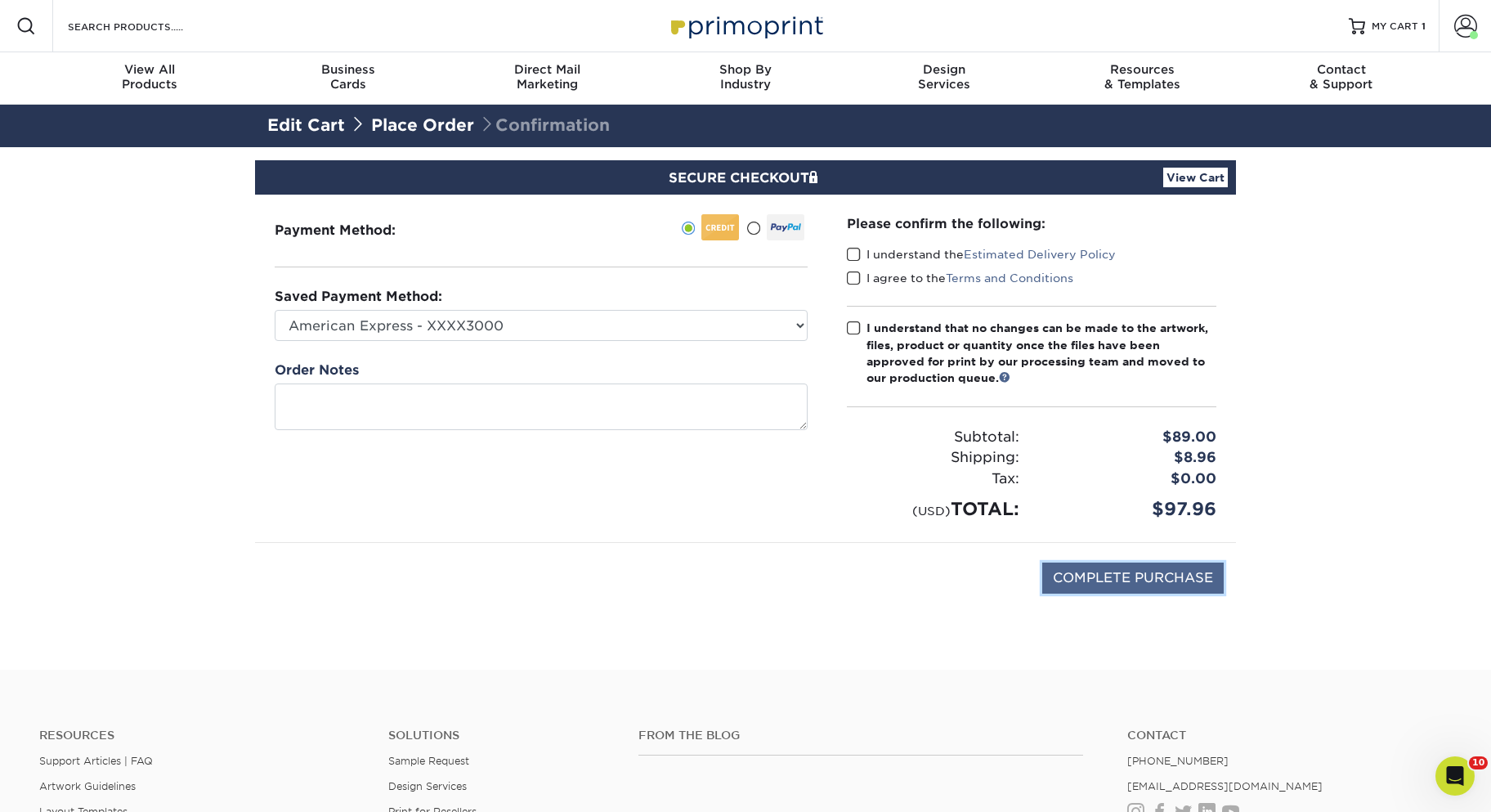
click at [1160, 577] on input "COMPLETE PURCHASE" at bounding box center [1132, 578] width 181 height 31
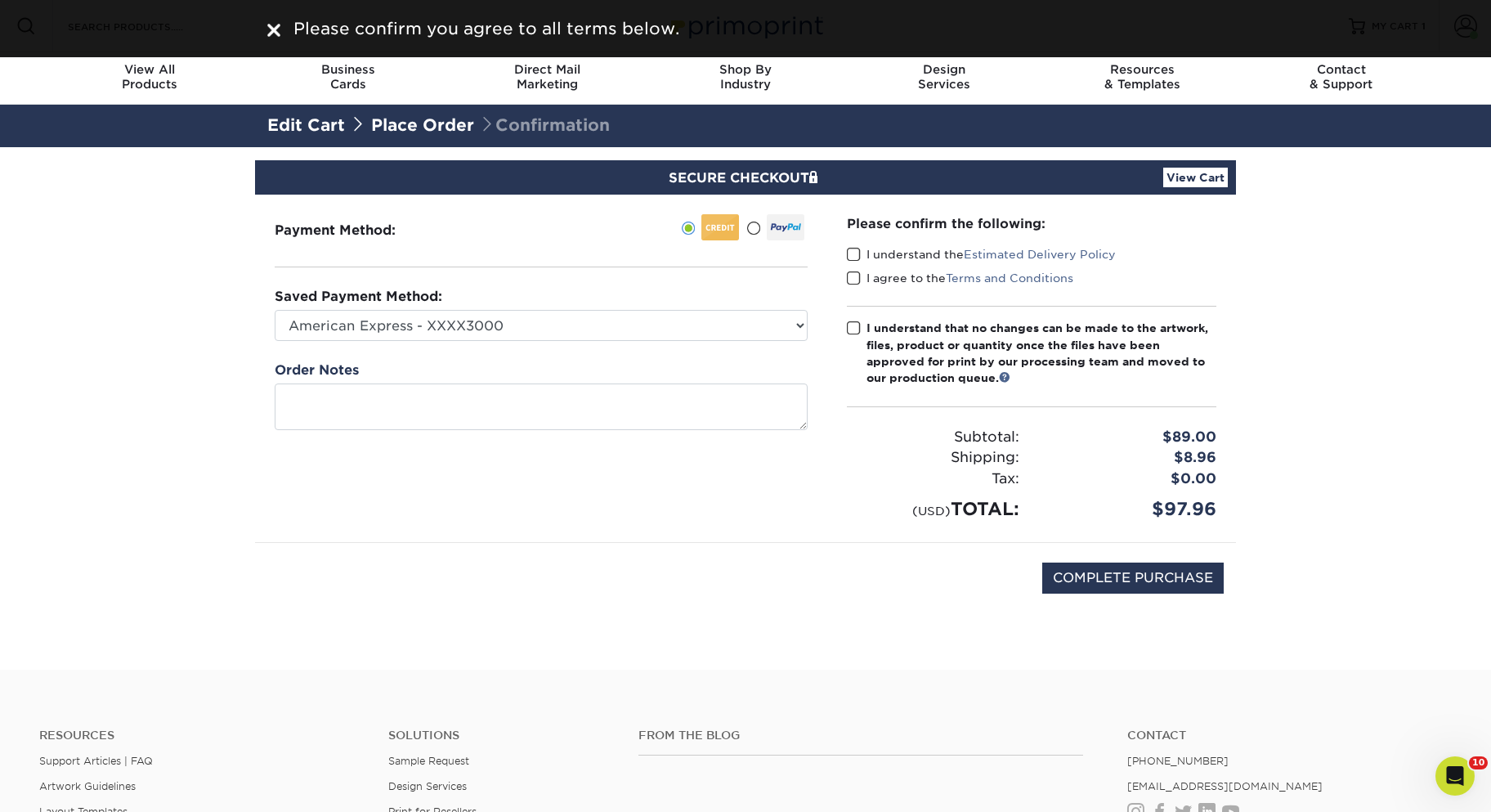
click at [855, 253] on span at bounding box center [853, 254] width 14 height 16
click at [0, 0] on input "I understand the Estimated Delivery Policy" at bounding box center [0, 0] width 0 height 0
click at [854, 275] on span at bounding box center [853, 278] width 14 height 16
click at [0, 0] on input "I agree to the Terms and Conditions" at bounding box center [0, 0] width 0 height 0
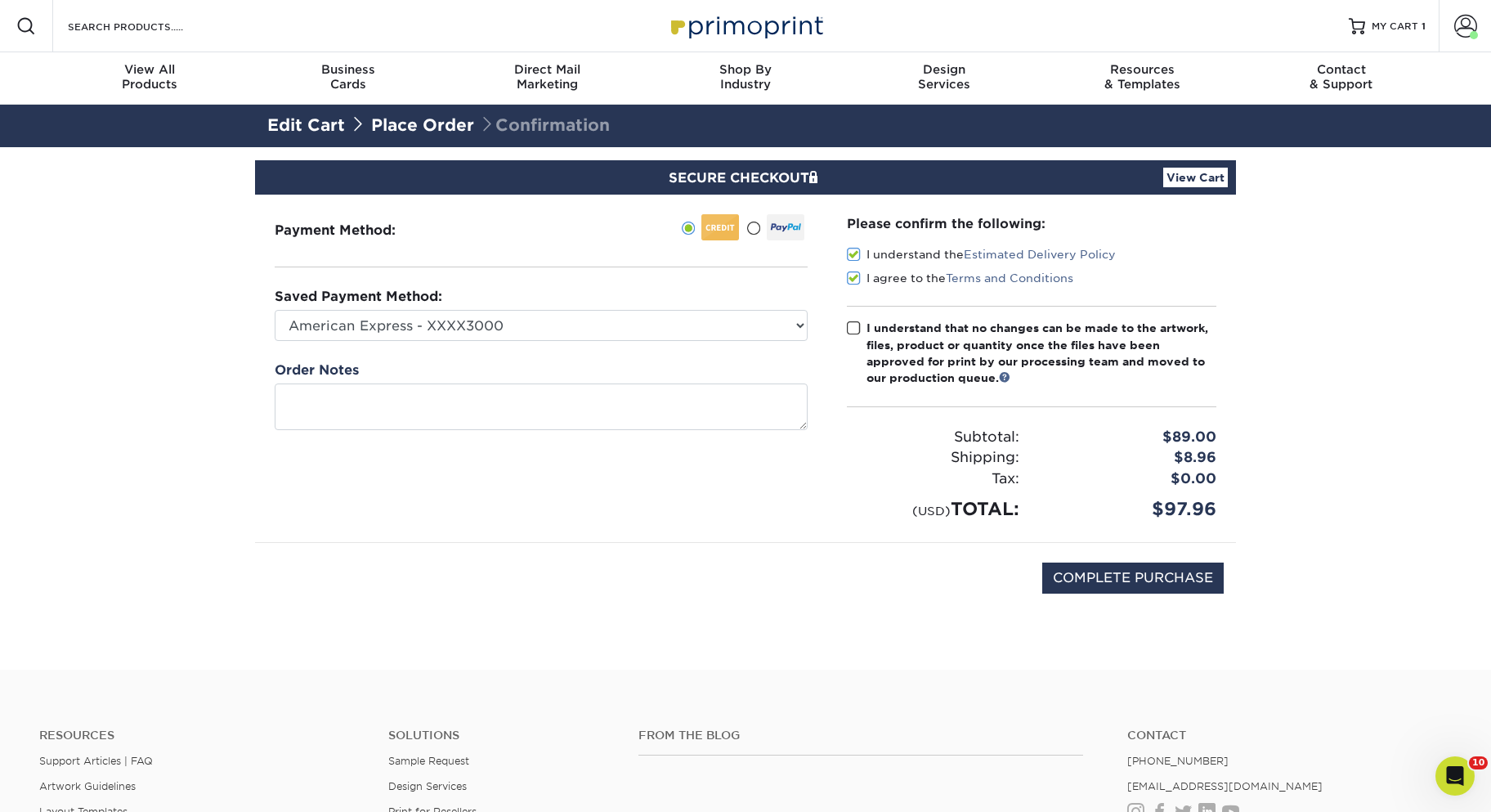
click at [853, 326] on span at bounding box center [853, 327] width 14 height 16
click at [0, 0] on input "I understand that no changes can be made to the artwork, files, product or quan…" at bounding box center [0, 0] width 0 height 0
click at [1106, 577] on input "COMPLETE PURCHASE" at bounding box center [1132, 578] width 181 height 31
type input "PROCESSING, PLEASE WAIT..."
